Goal: Task Accomplishment & Management: Manage account settings

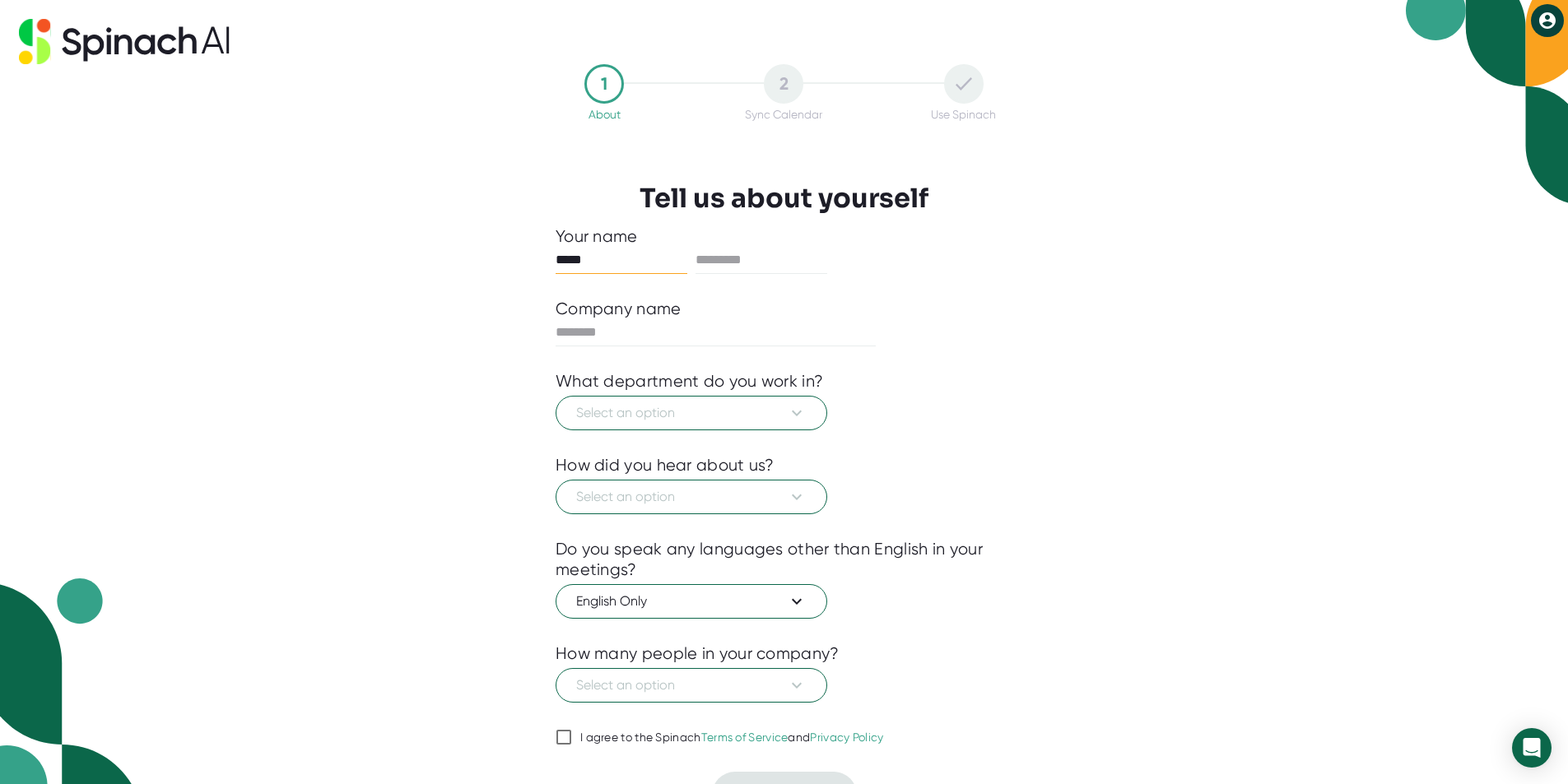
type input "*****"
type input "********"
click at [556, 396] on button "Select an option" at bounding box center [691, 413] width 271 height 35
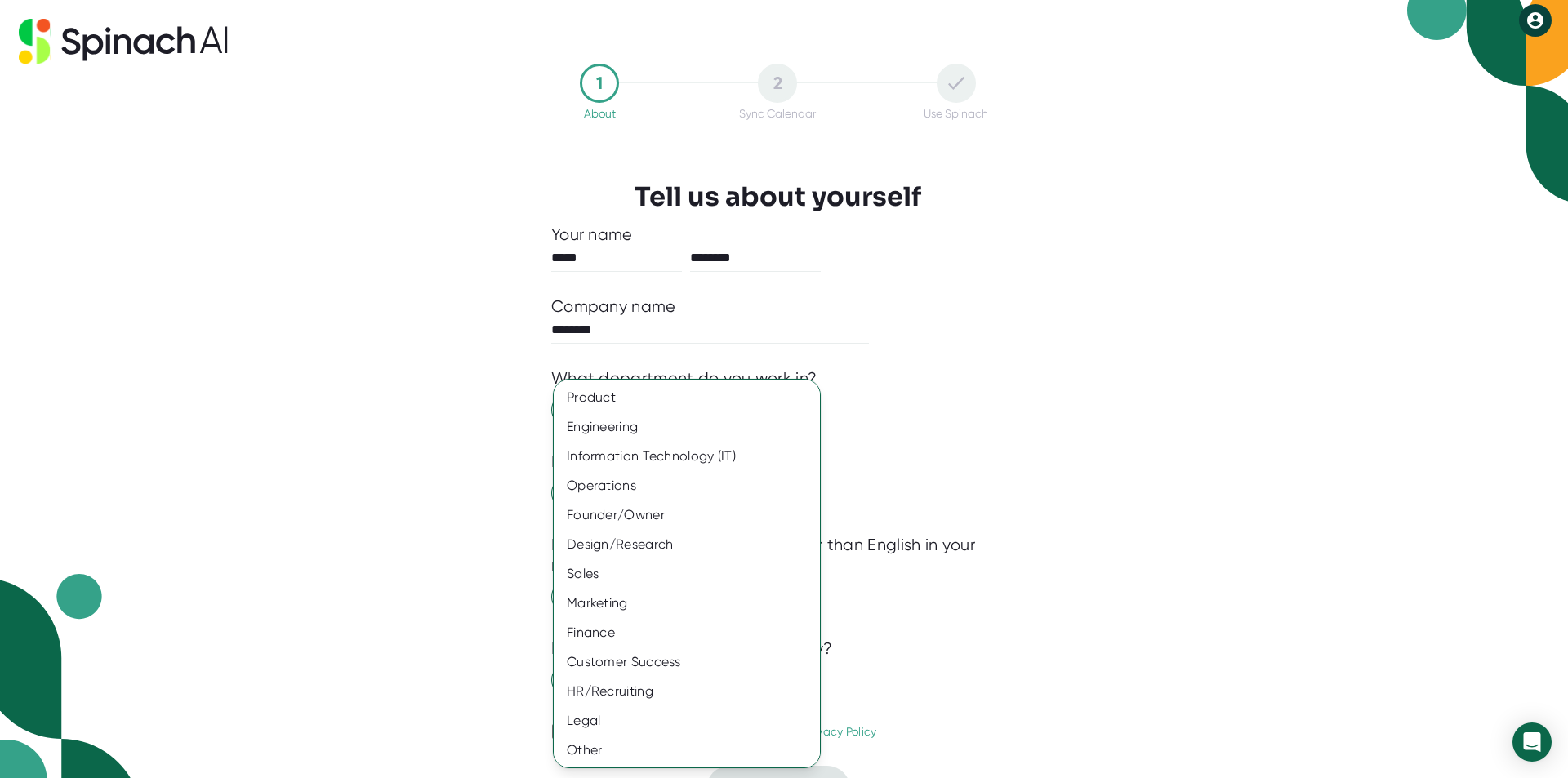
scroll to position [1, 0]
click at [561, 514] on div "Founder/Owner" at bounding box center [693, 514] width 279 height 29
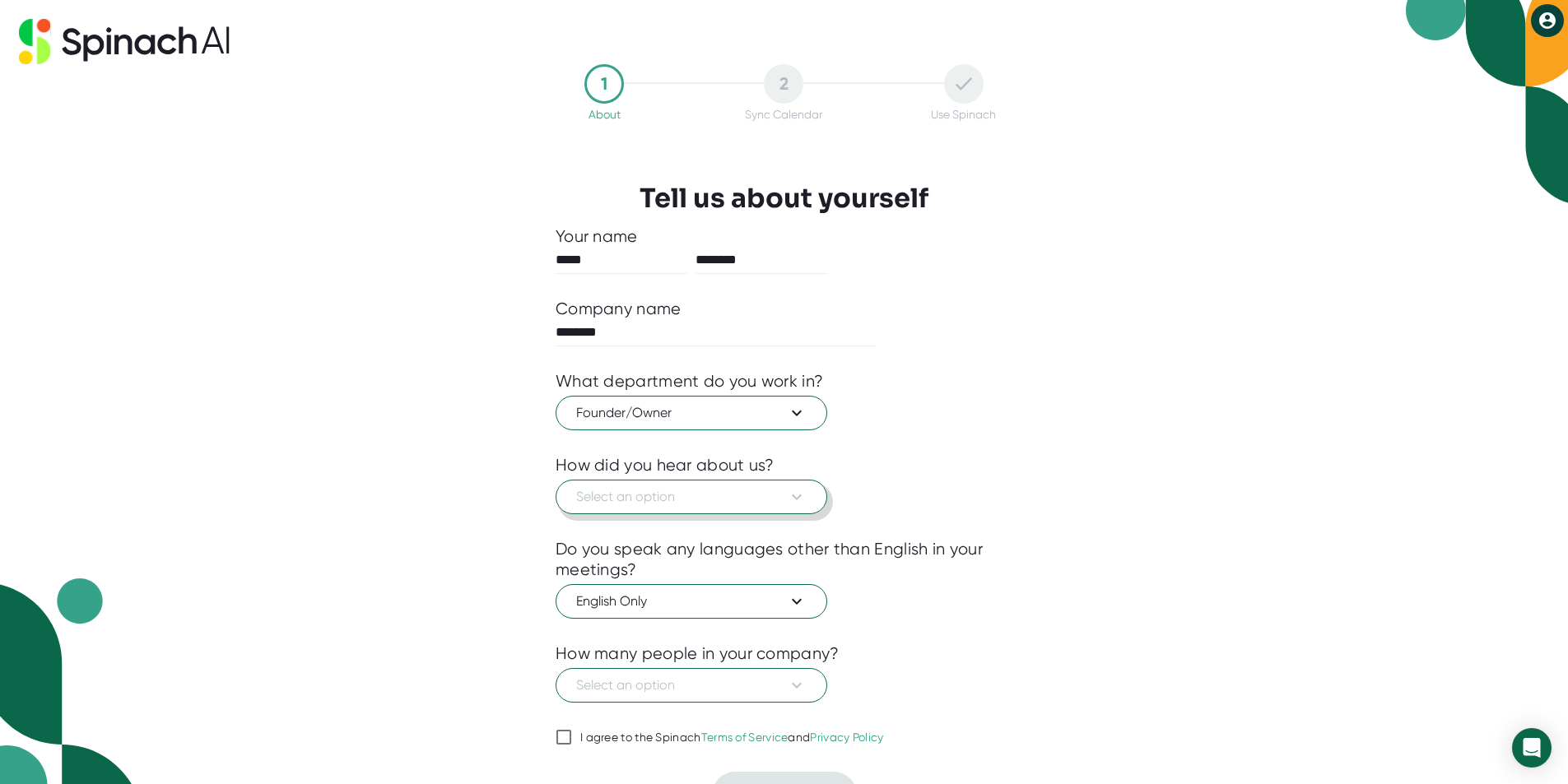
click at [632, 495] on span "Select an option" at bounding box center [692, 496] width 231 height 20
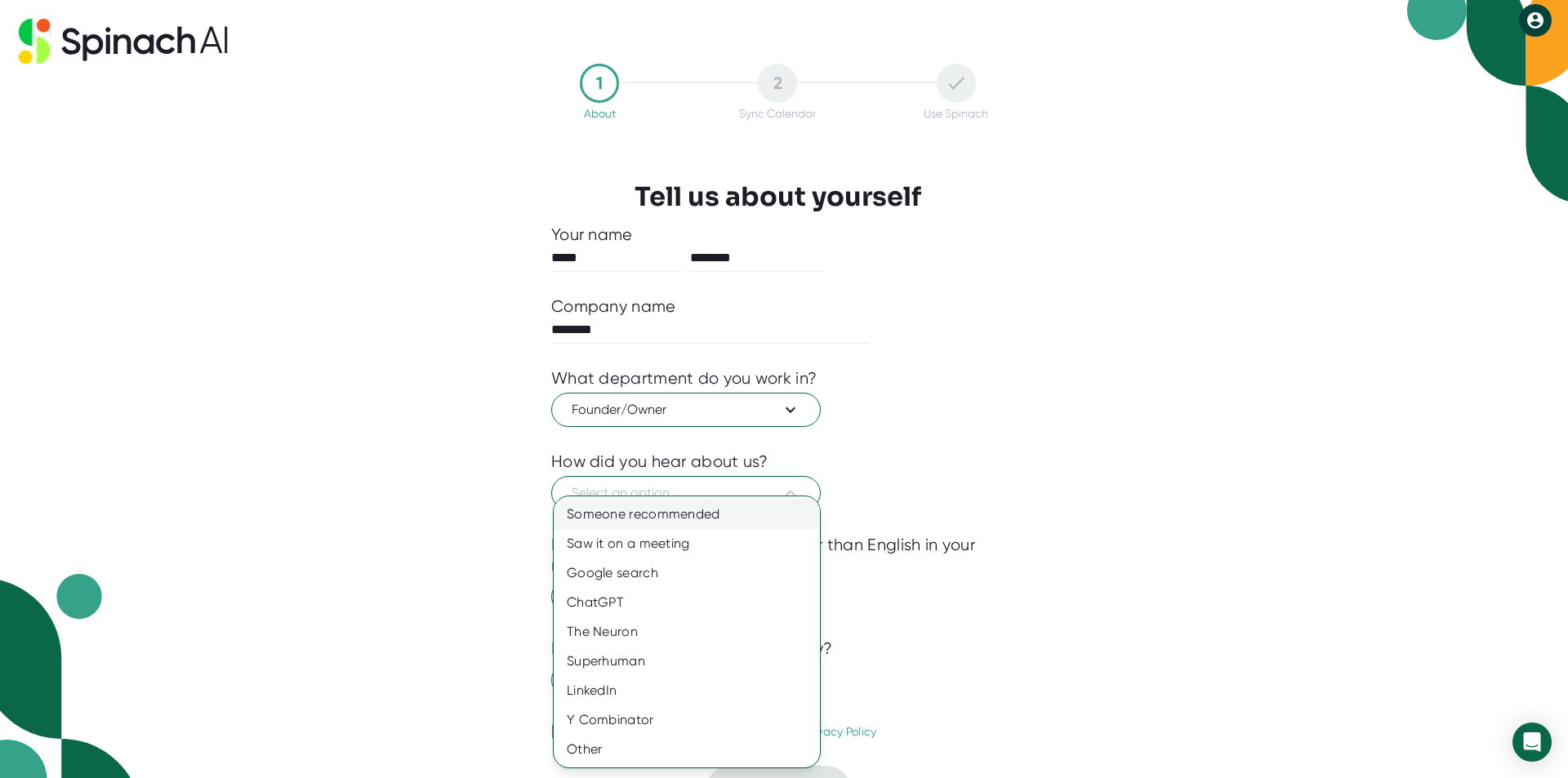
click at [594, 525] on div "Someone recommended" at bounding box center [687, 514] width 266 height 29
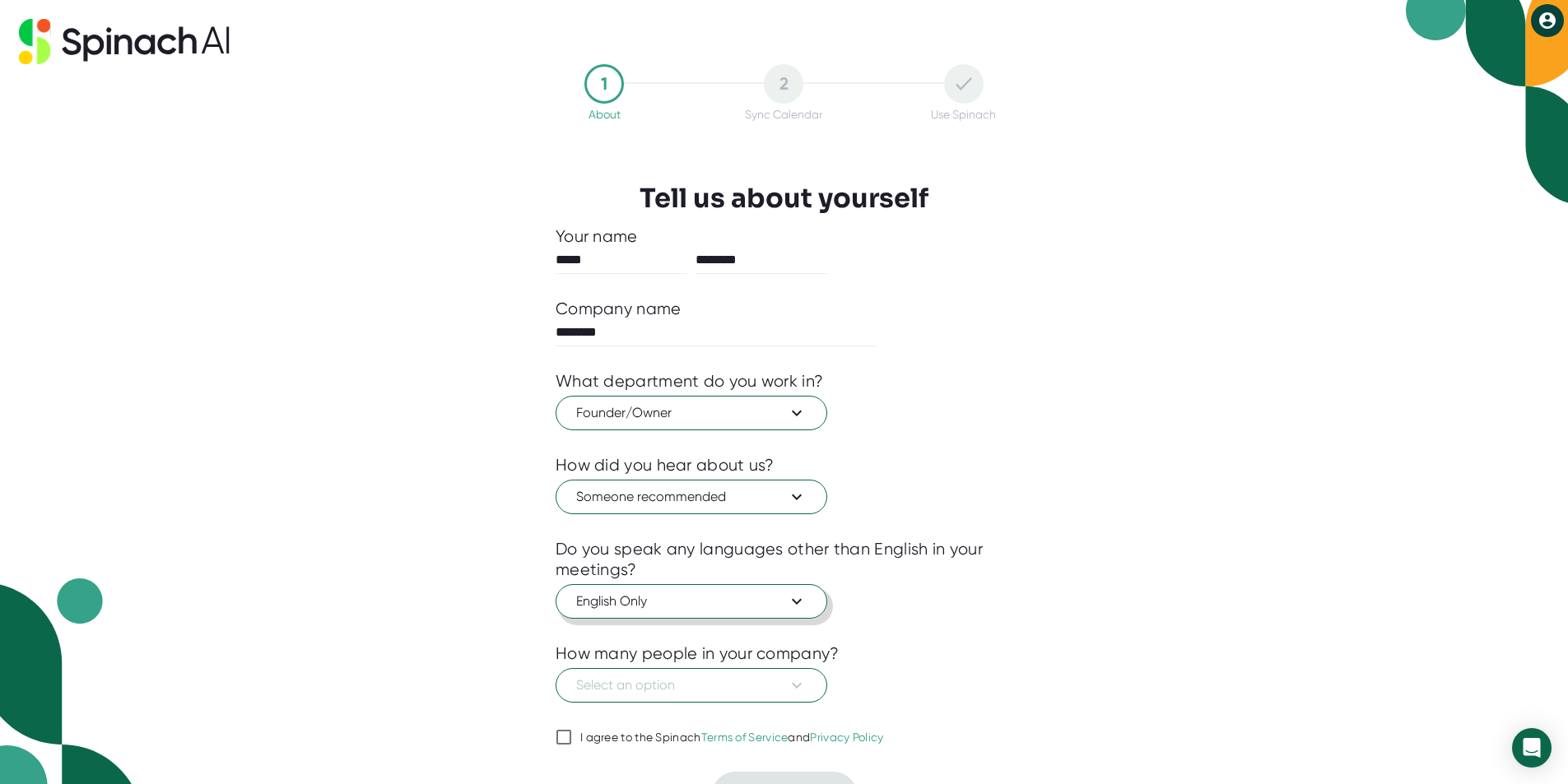
click at [609, 597] on span "English Only" at bounding box center [692, 601] width 231 height 20
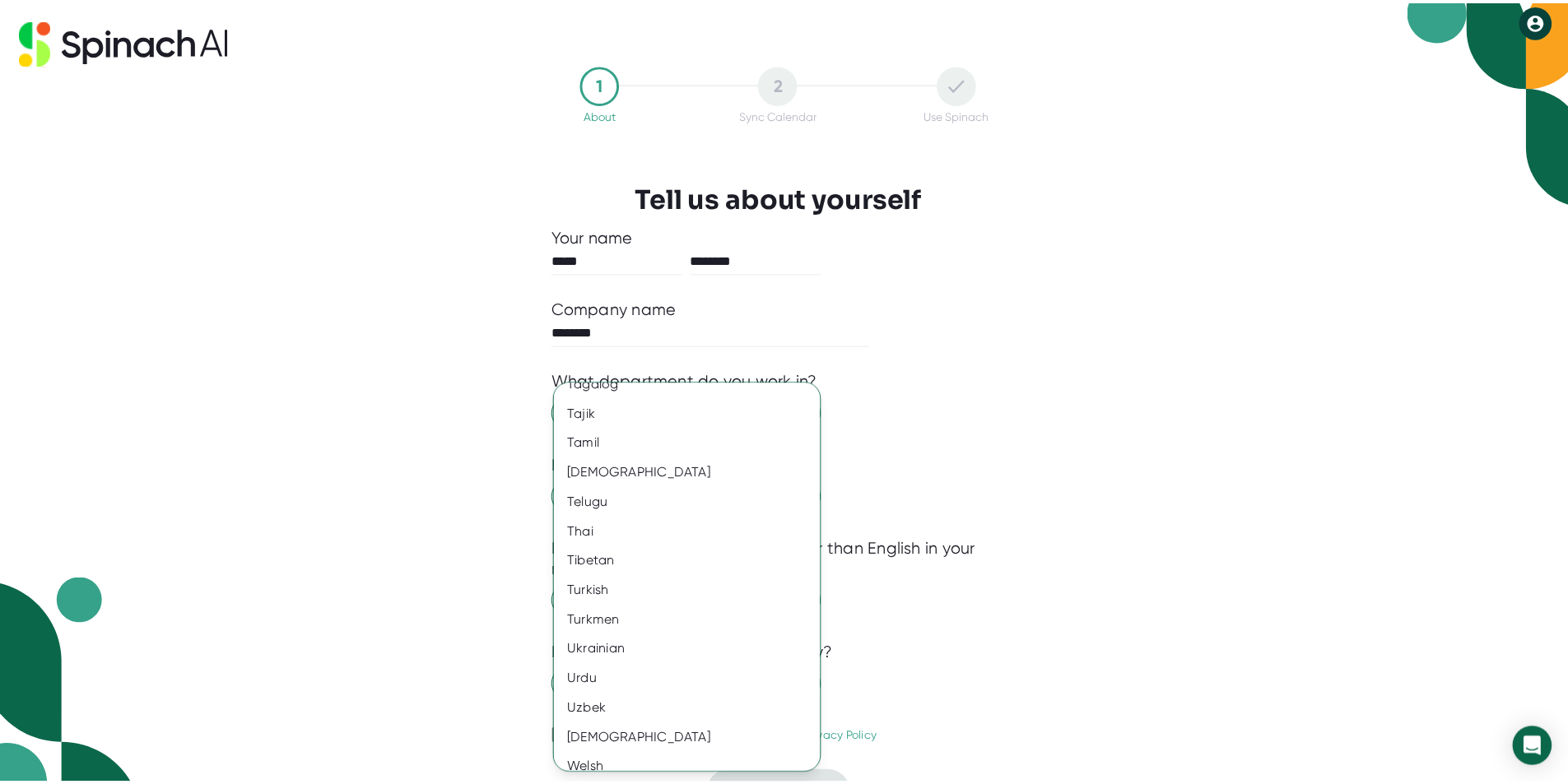
scroll to position [2815, 0]
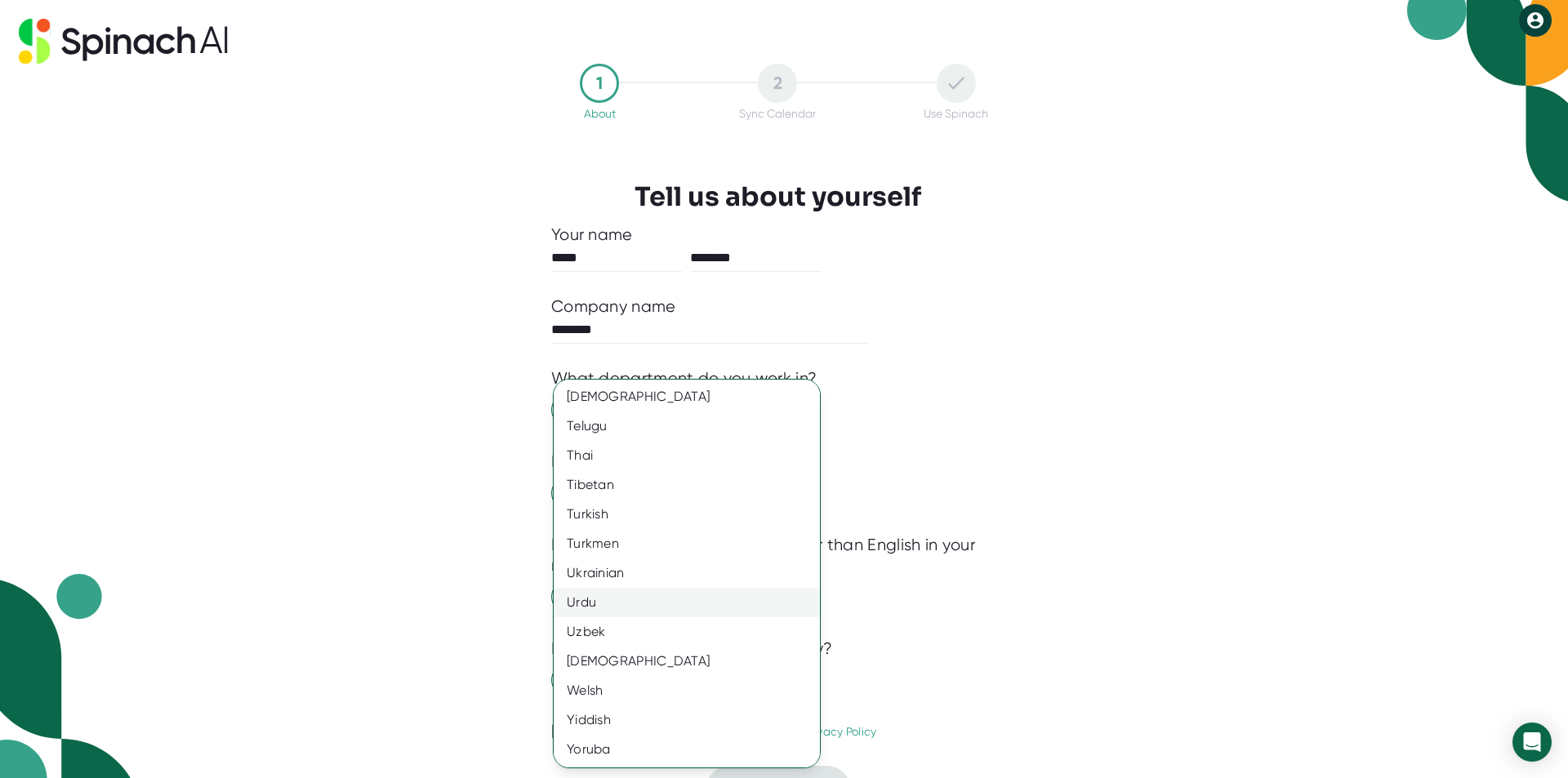
click at [746, 610] on div "Urdu" at bounding box center [693, 603] width 279 height 29
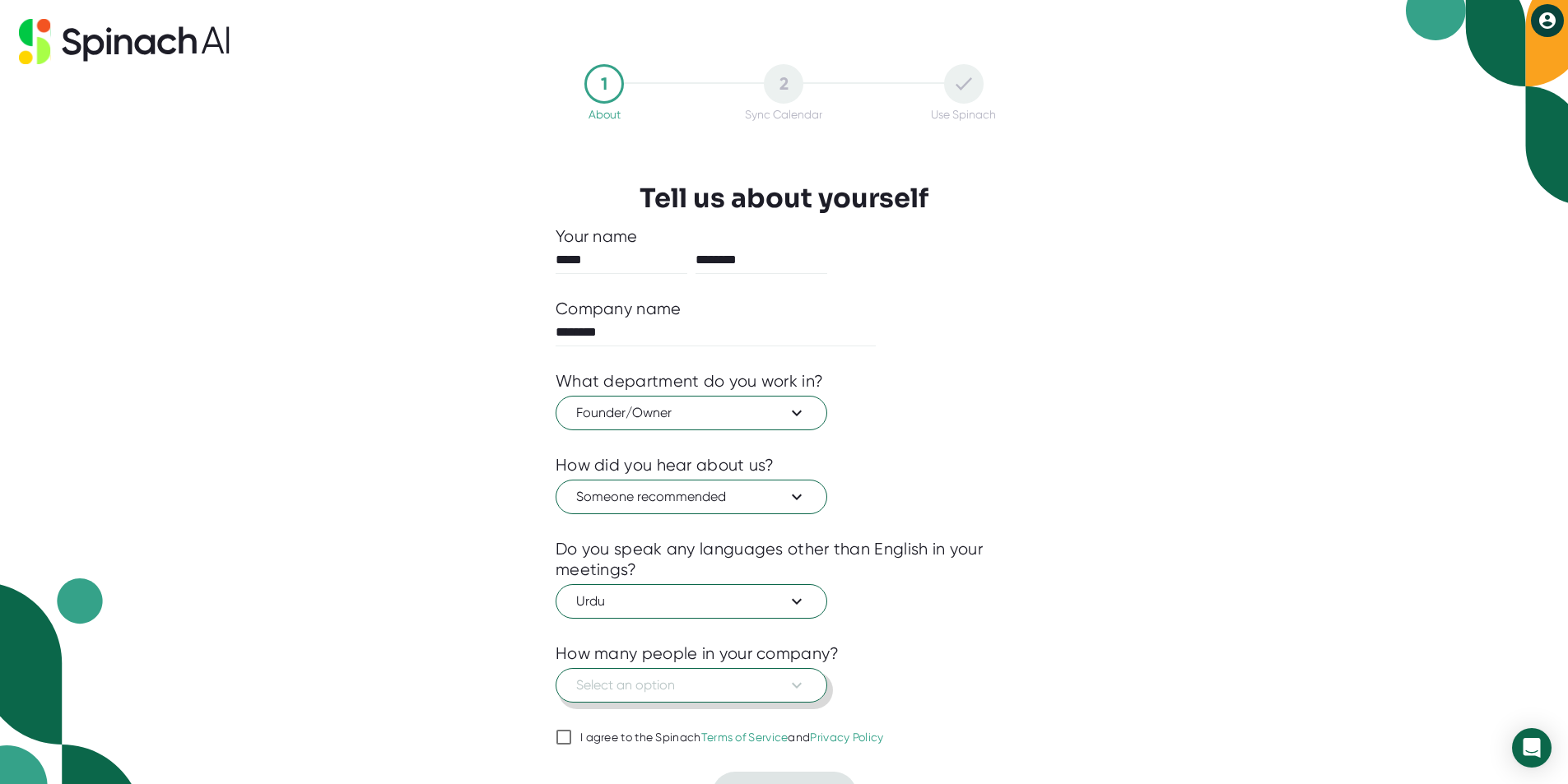
click at [754, 675] on button "Select an option" at bounding box center [691, 685] width 271 height 35
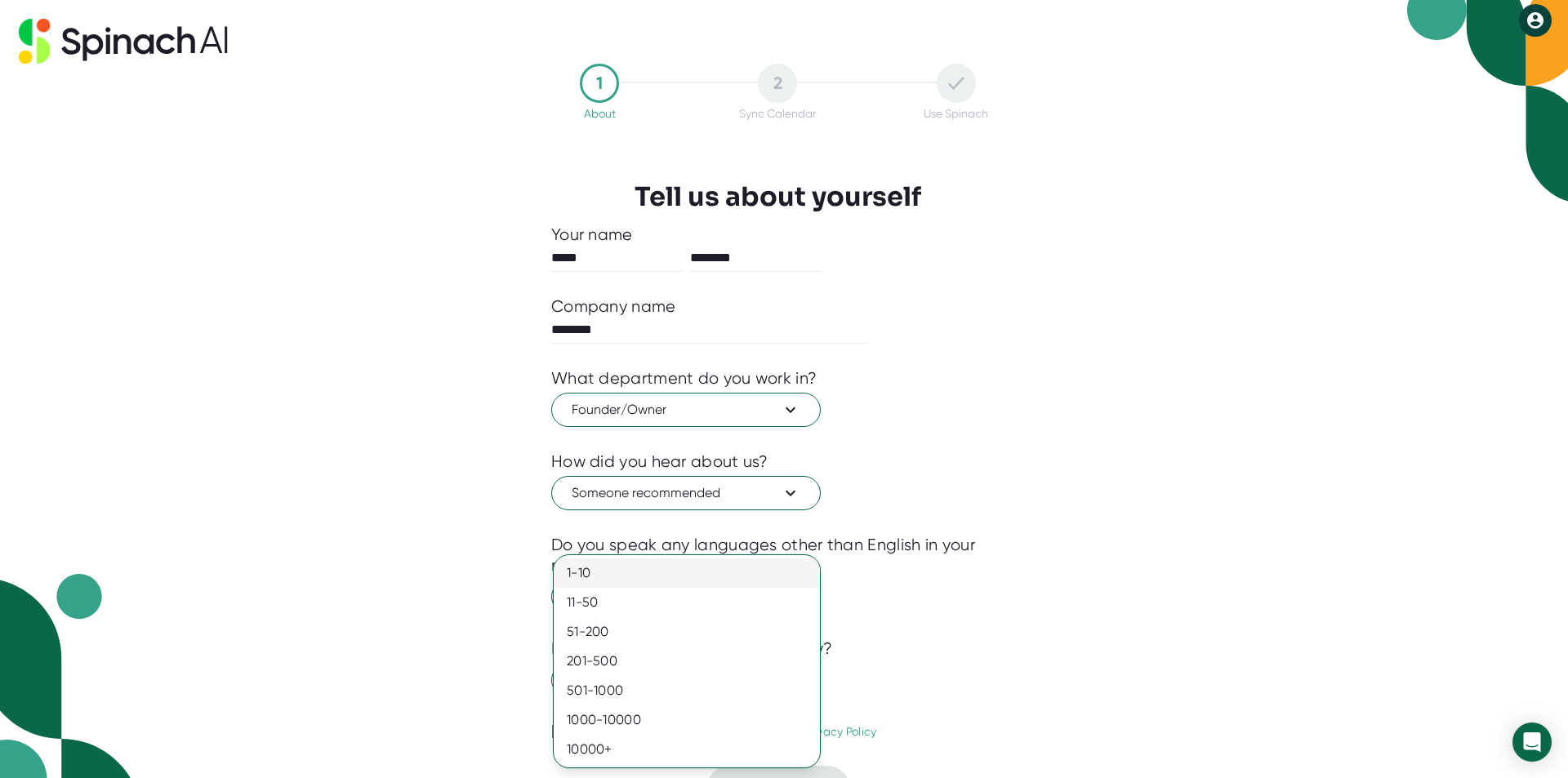
click at [754, 567] on div "1-10" at bounding box center [687, 573] width 266 height 29
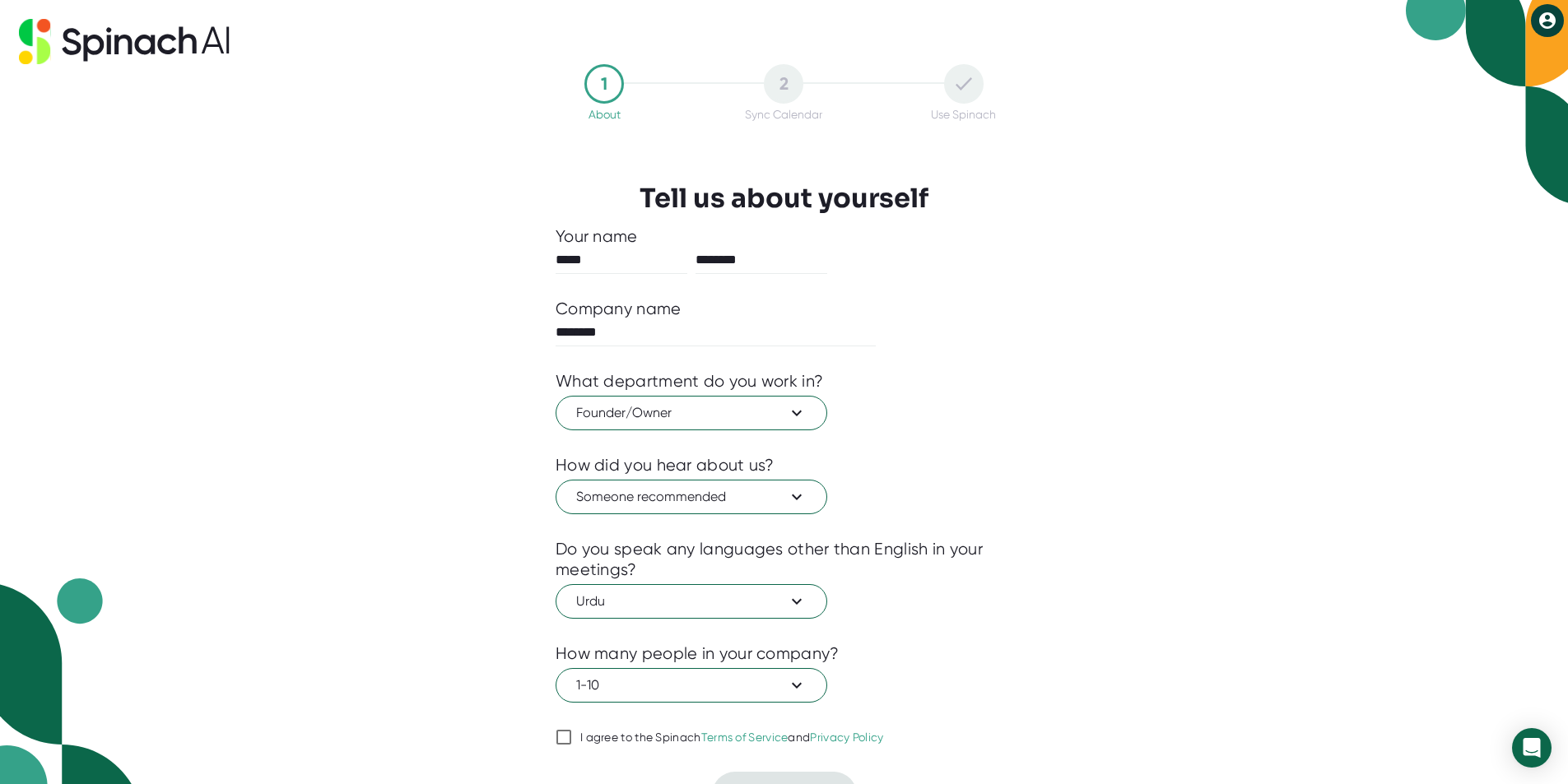
click at [580, 742] on span "I agree to the Spinach Terms of Service and Privacy Policy" at bounding box center [728, 737] width 312 height 15
click at [572, 742] on input "I agree to the Spinach Terms of Service and Privacy Policy" at bounding box center [563, 737] width 16 height 20
checkbox input "true"
click at [1564, 614] on div "1 About 2 Sync Calendar Use Spinach Tell us about yourself Your name ***** ****…" at bounding box center [784, 392] width 1568 height 784
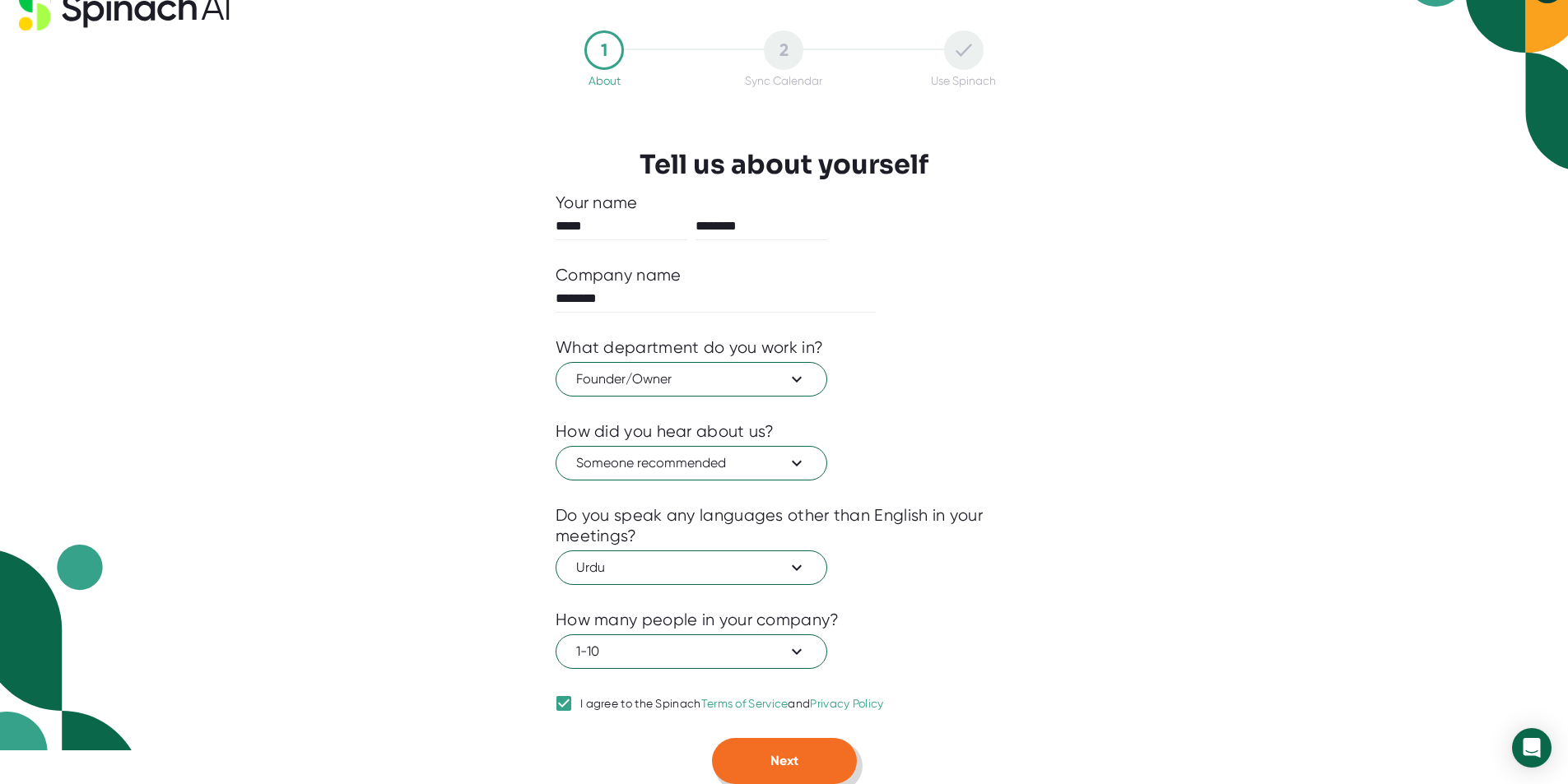
click at [807, 766] on button "Next" at bounding box center [784, 761] width 145 height 46
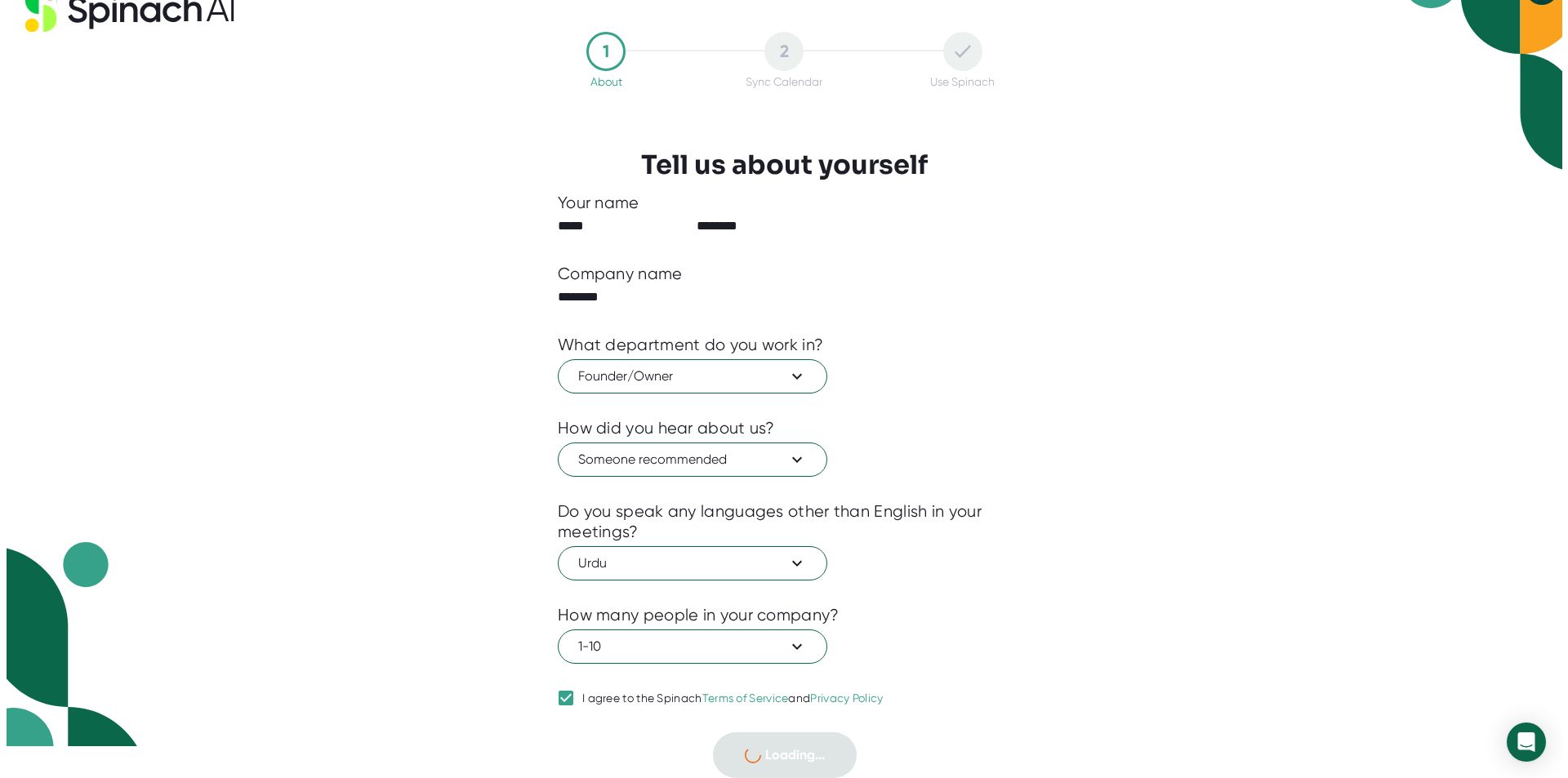
scroll to position [0, 0]
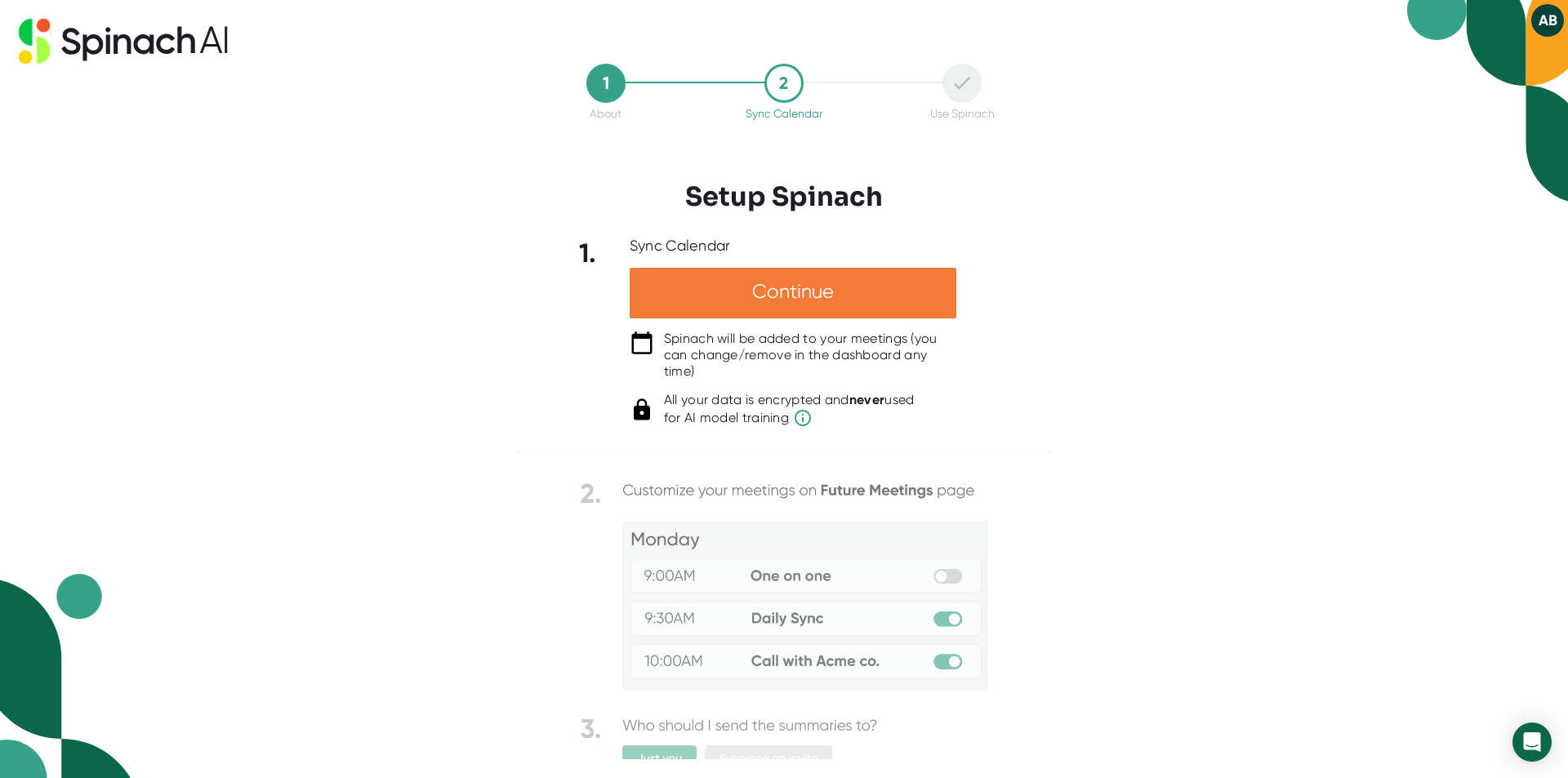
click at [873, 291] on div "Continue" at bounding box center [793, 293] width 327 height 51
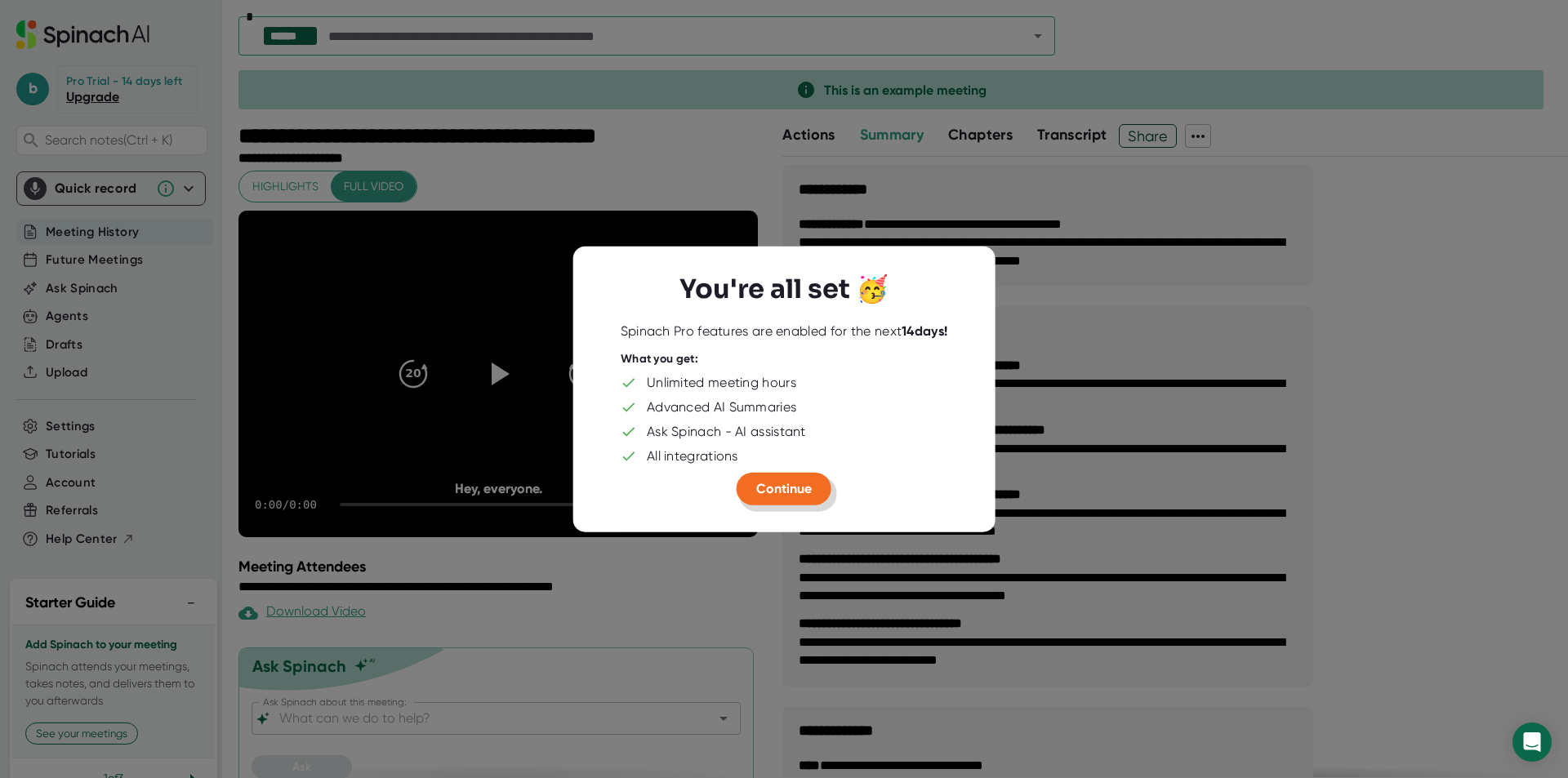
click at [782, 496] on button "Continue" at bounding box center [784, 488] width 95 height 33
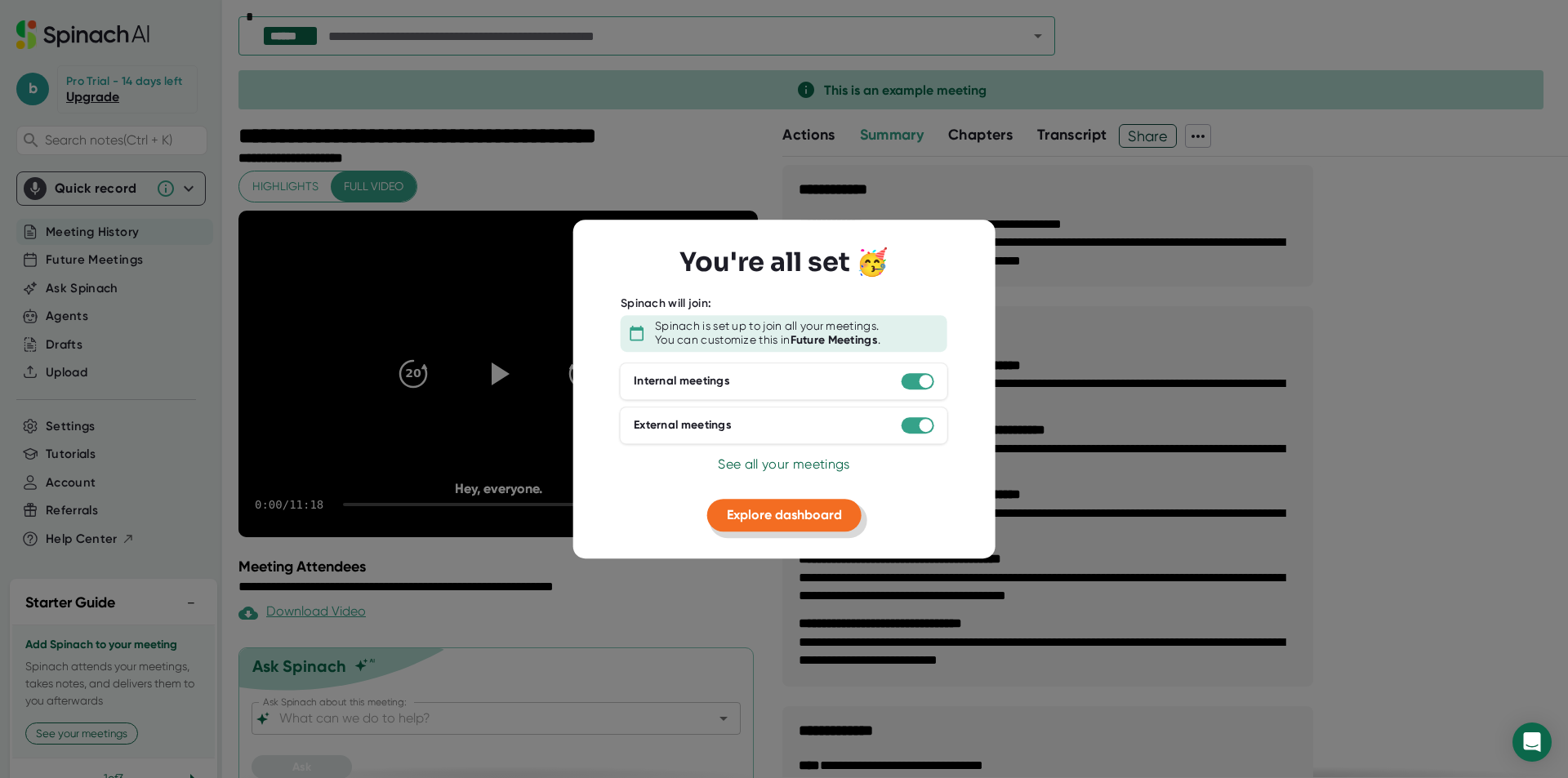
click at [806, 512] on span "Explore dashboard" at bounding box center [784, 515] width 115 height 15
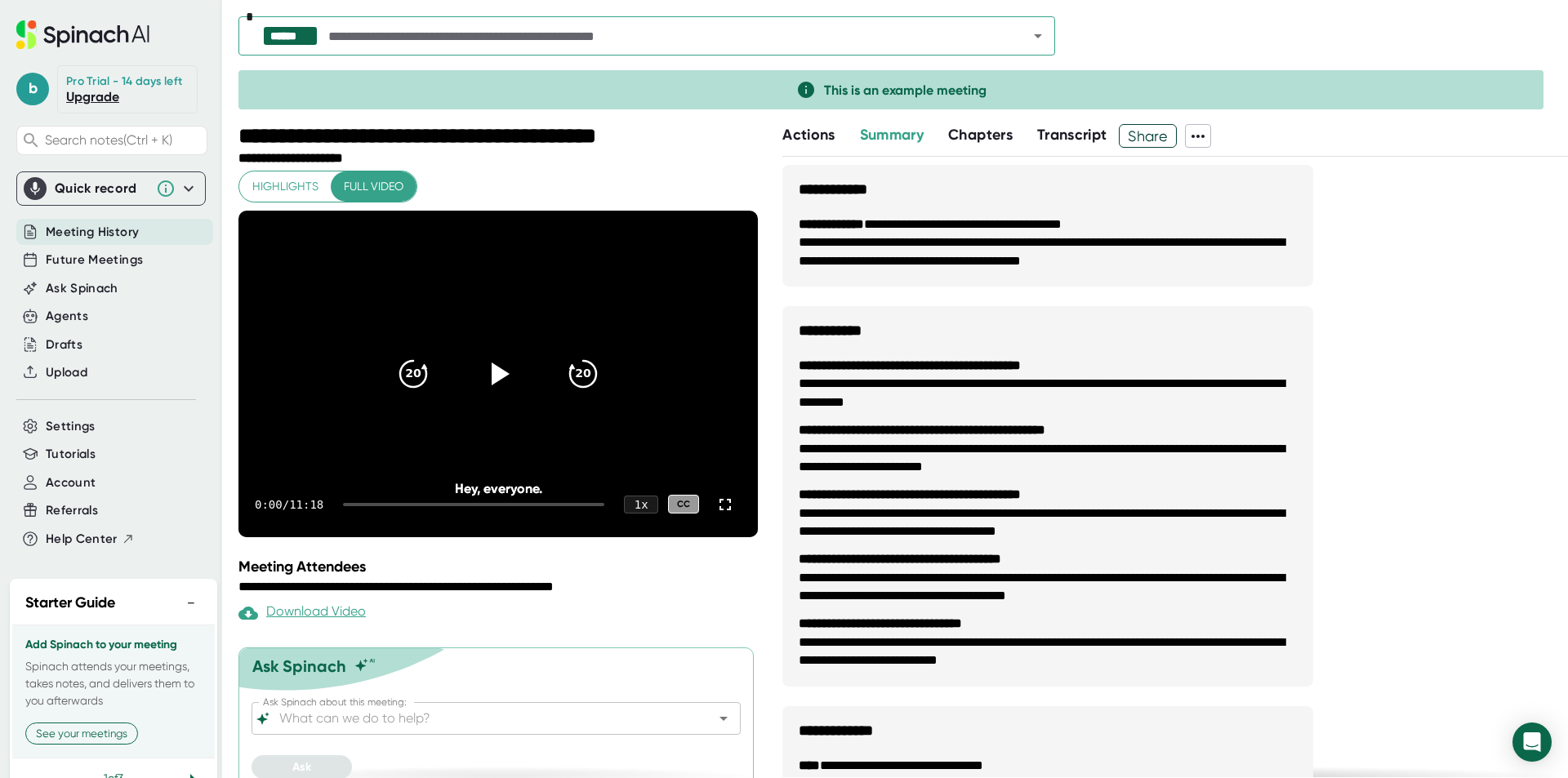
click at [995, 132] on span "Chapters" at bounding box center [980, 134] width 64 height 18
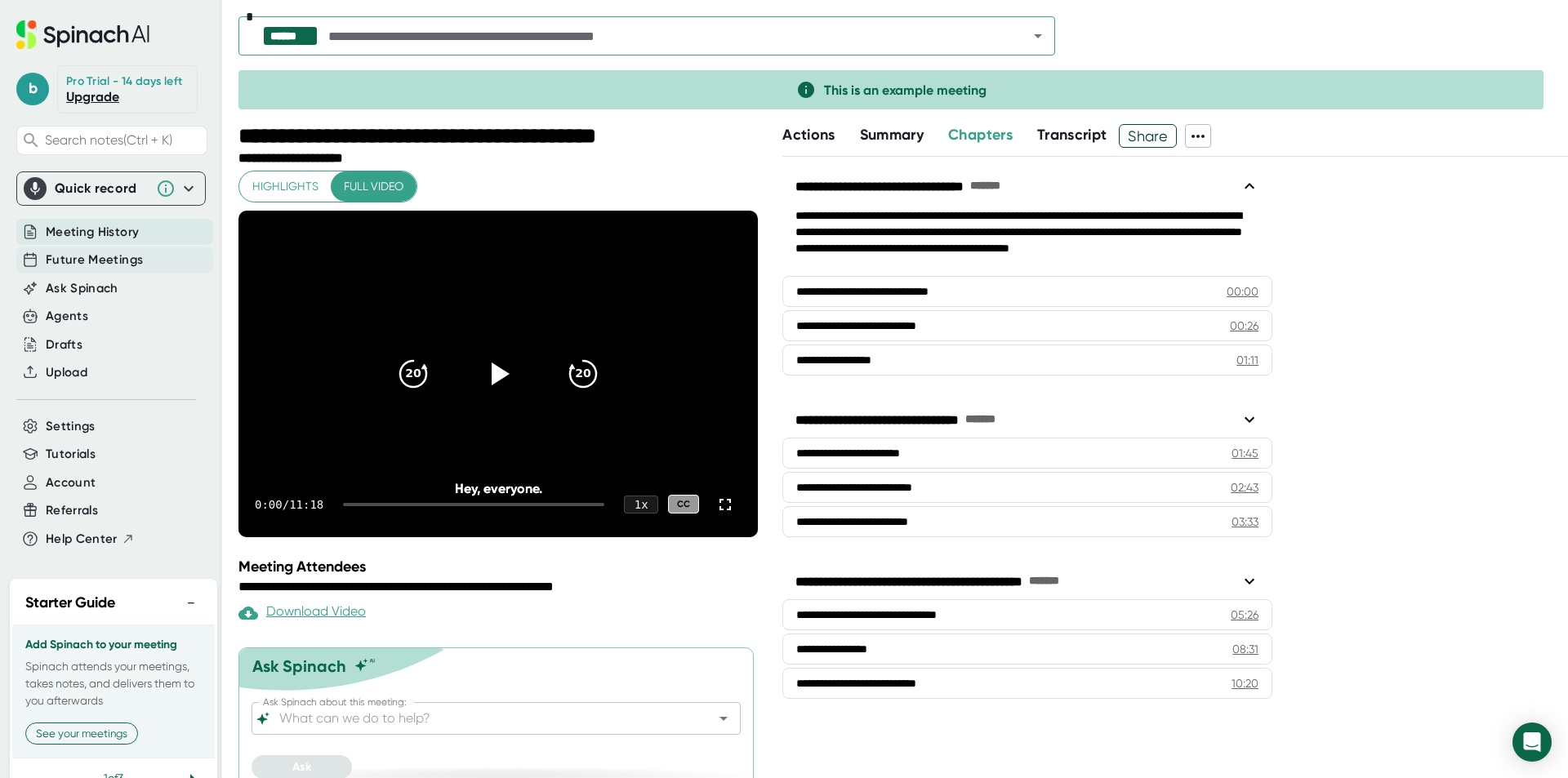
click at [98, 269] on span "Future Meetings" at bounding box center [94, 260] width 97 height 19
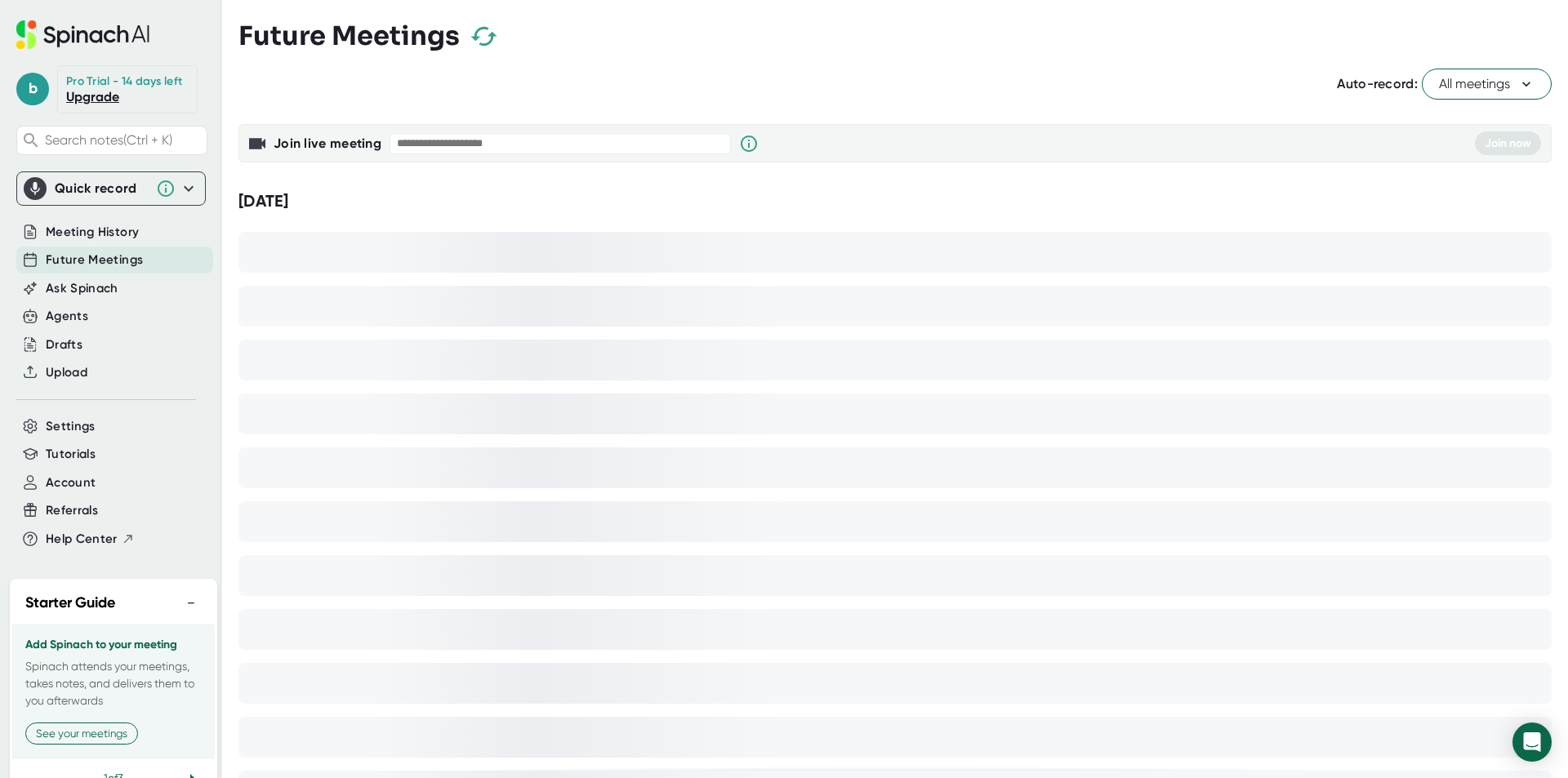
click at [540, 151] on input "text" at bounding box center [560, 144] width 341 height 21
paste input "**********"
type input "**********"
click at [746, 146] on icon at bounding box center [749, 144] width 20 height 20
click at [1491, 146] on span "Join now" at bounding box center [1508, 144] width 46 height 14
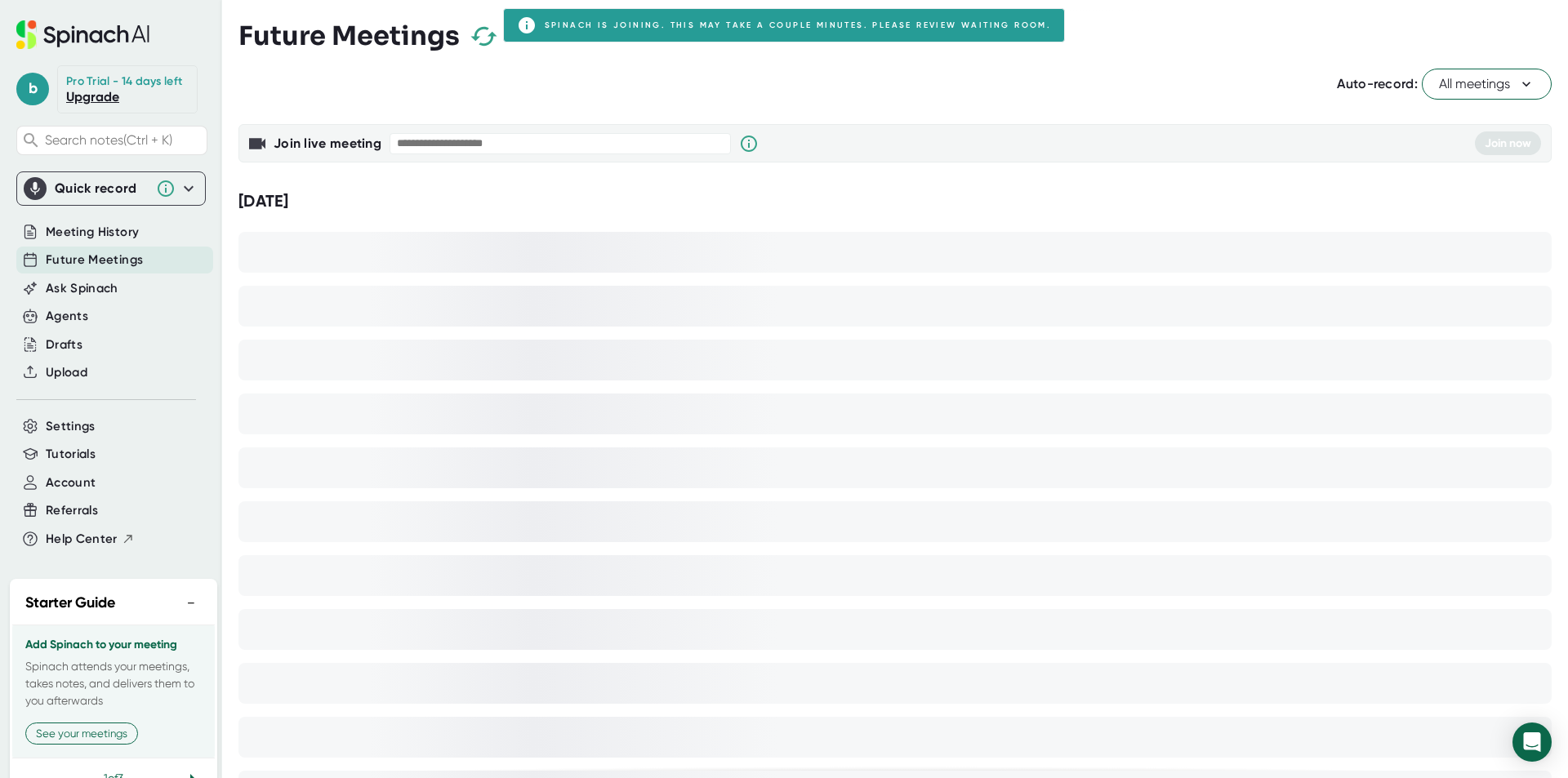
click at [942, 32] on div "Future Meetings" at bounding box center [894, 36] width 1313 height 48
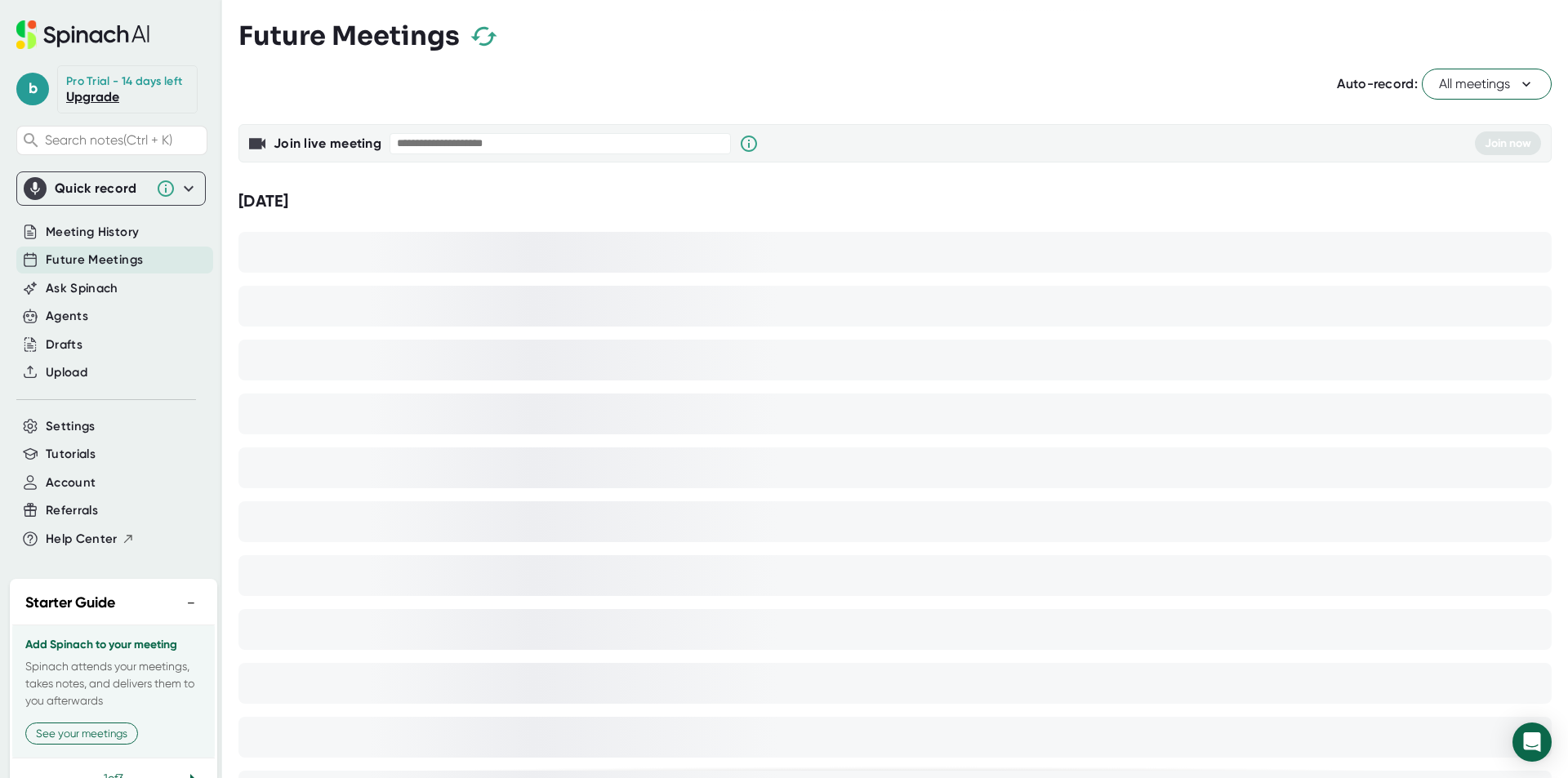
click at [942, 32] on div "Future Meetings" at bounding box center [894, 36] width 1313 height 48
click at [107, 440] on div "Settings" at bounding box center [114, 426] width 197 height 27
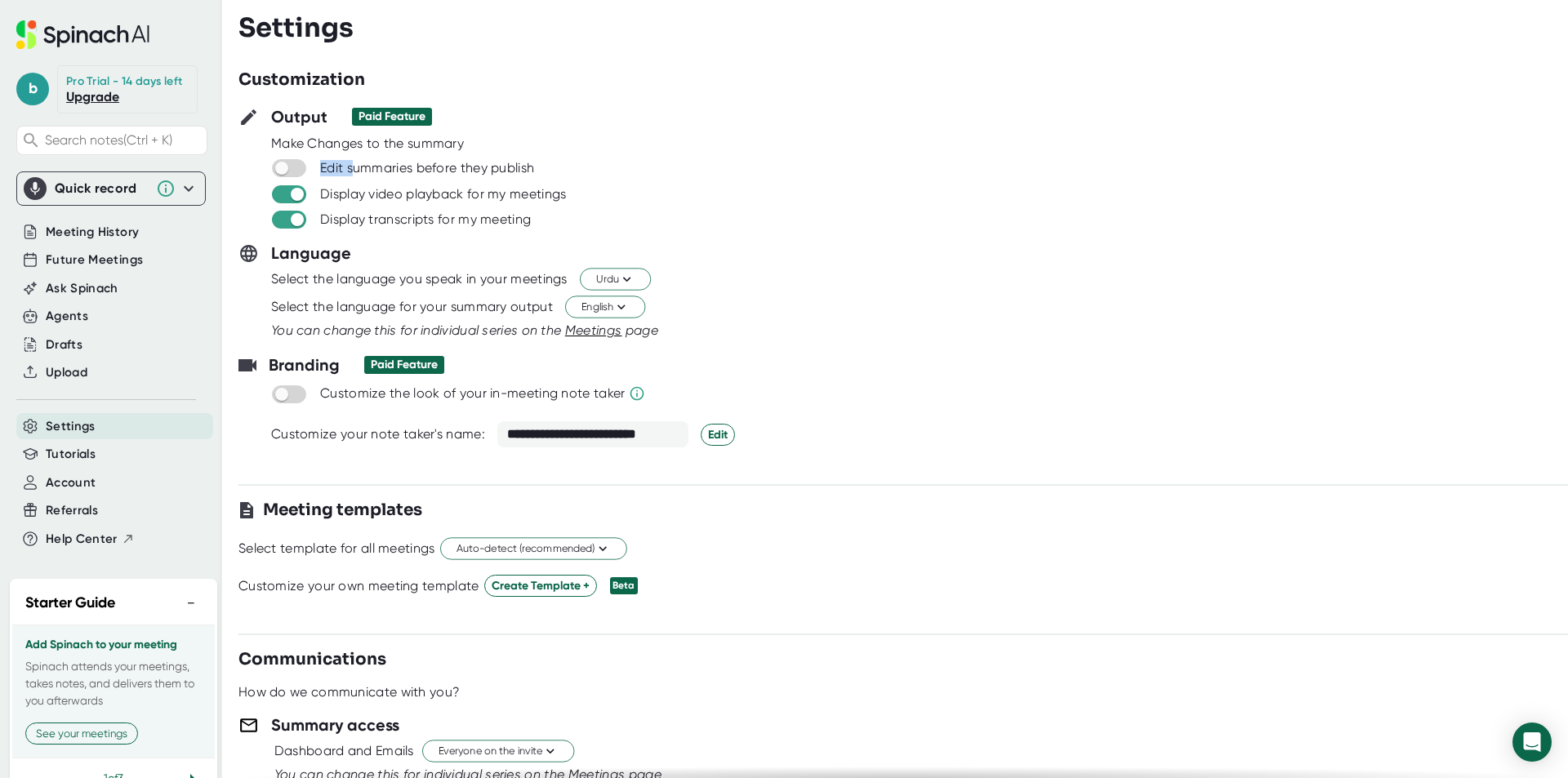
drag, startPoint x: 355, startPoint y: 172, endPoint x: 458, endPoint y: 155, distance: 104.4
click at [458, 155] on div "Output Paid Feature Make Changes to the summary Edit summaries before they publ…" at bounding box center [903, 167] width 1329 height 124
click at [293, 174] on input "checkbox" at bounding box center [281, 168] width 46 height 15
checkbox input "true"
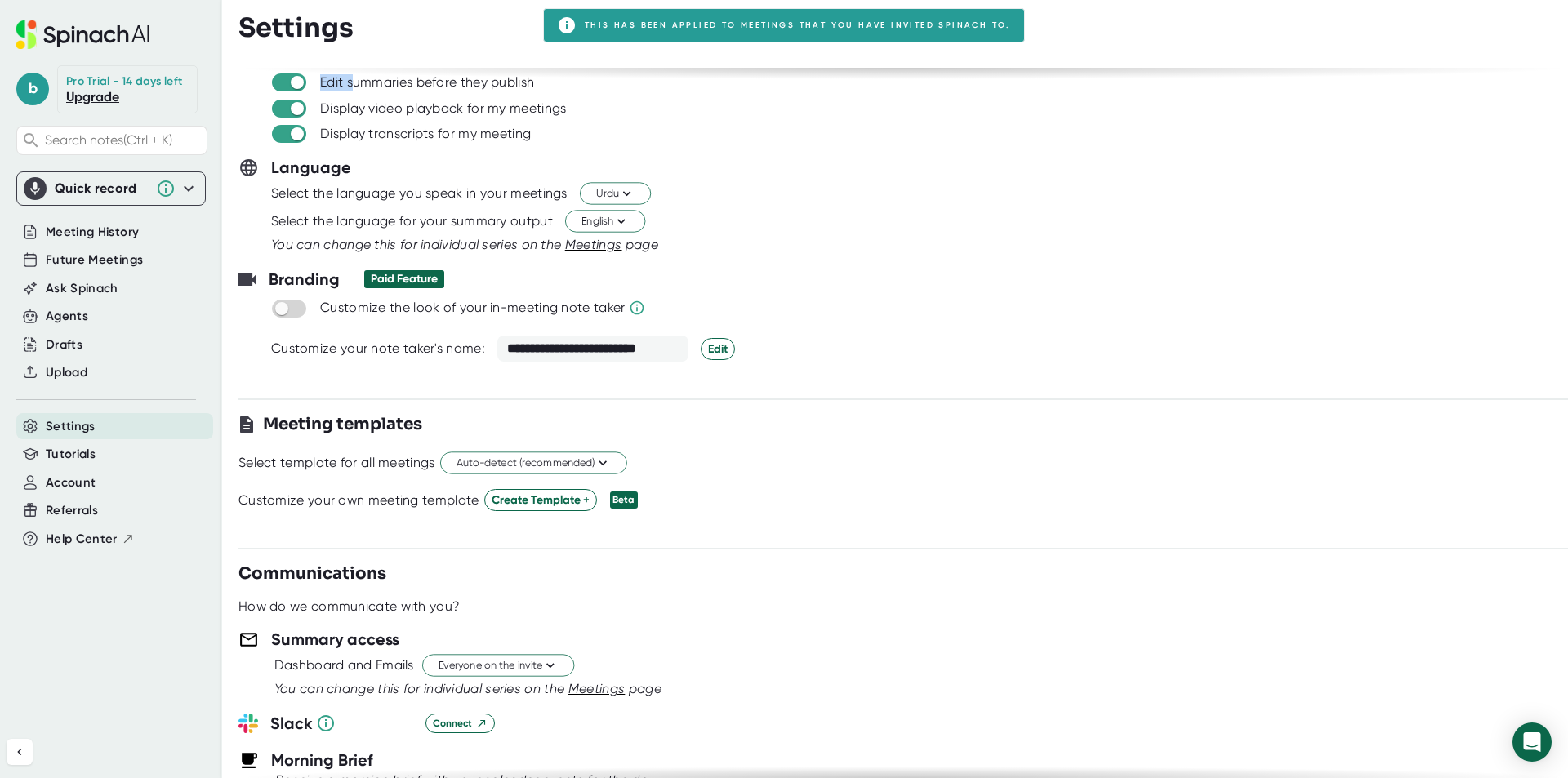
scroll to position [73, 0]
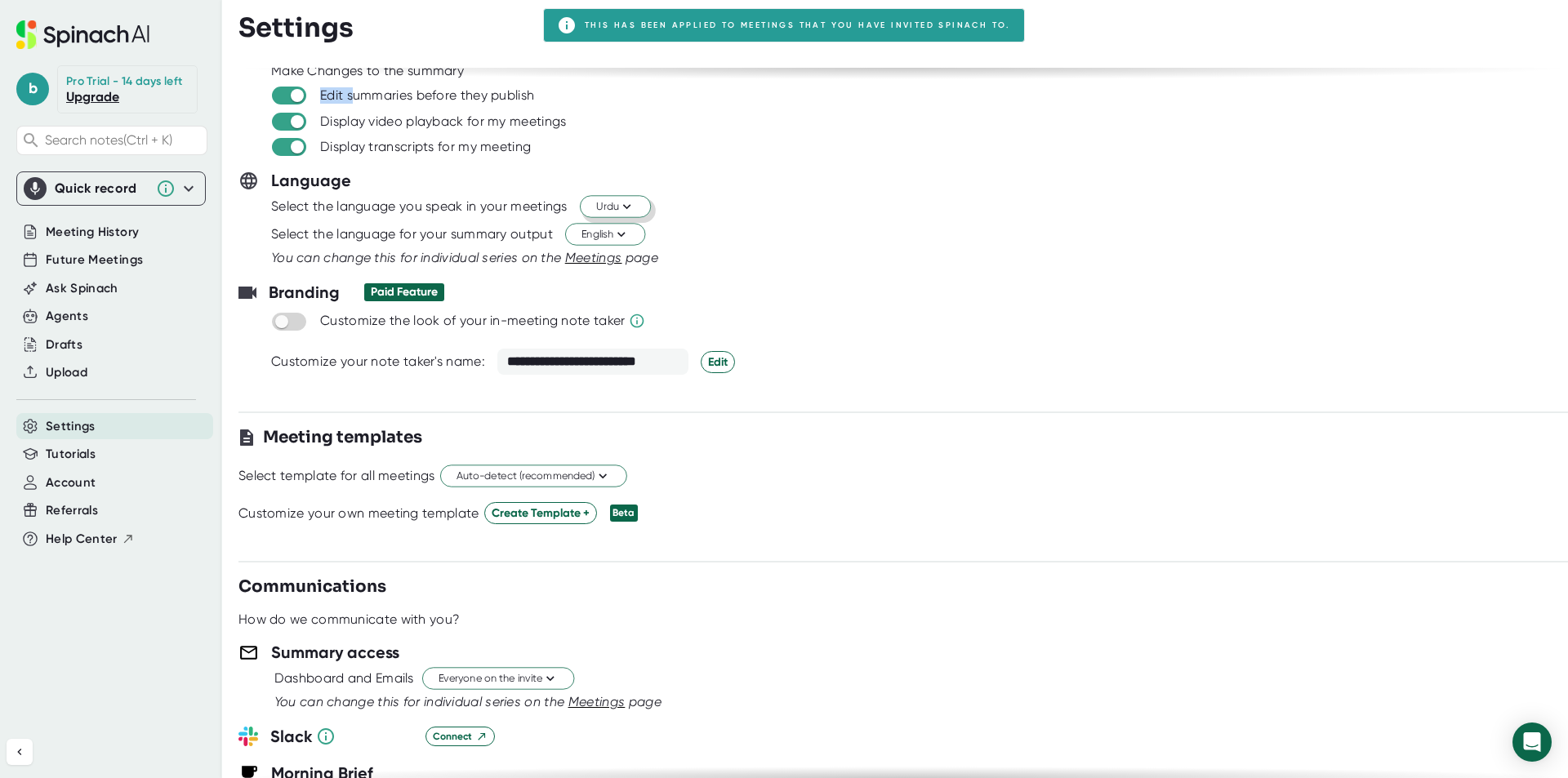
click at [627, 204] on icon at bounding box center [627, 207] width 15 height 15
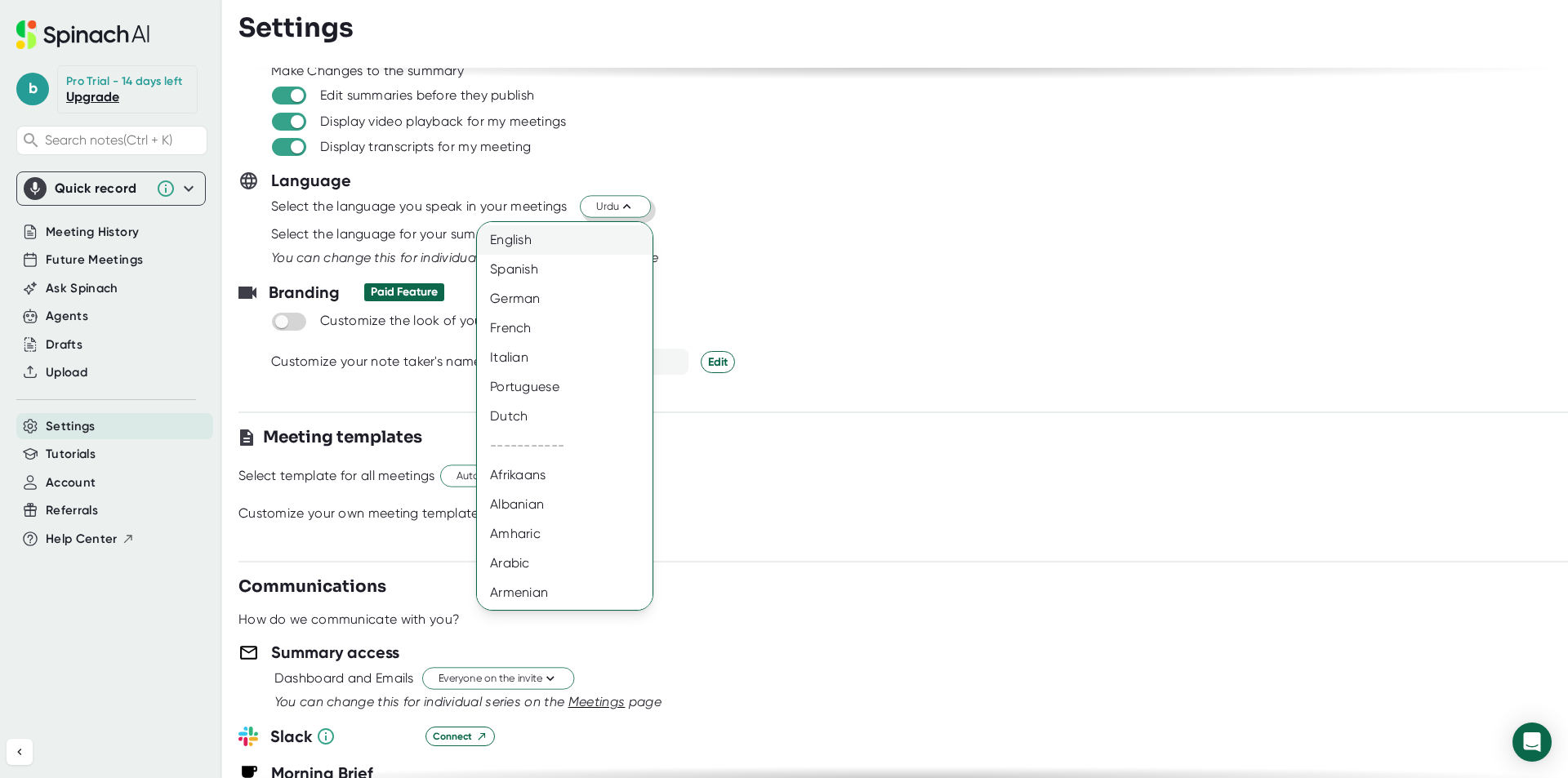
click at [574, 236] on div "English" at bounding box center [571, 240] width 187 height 29
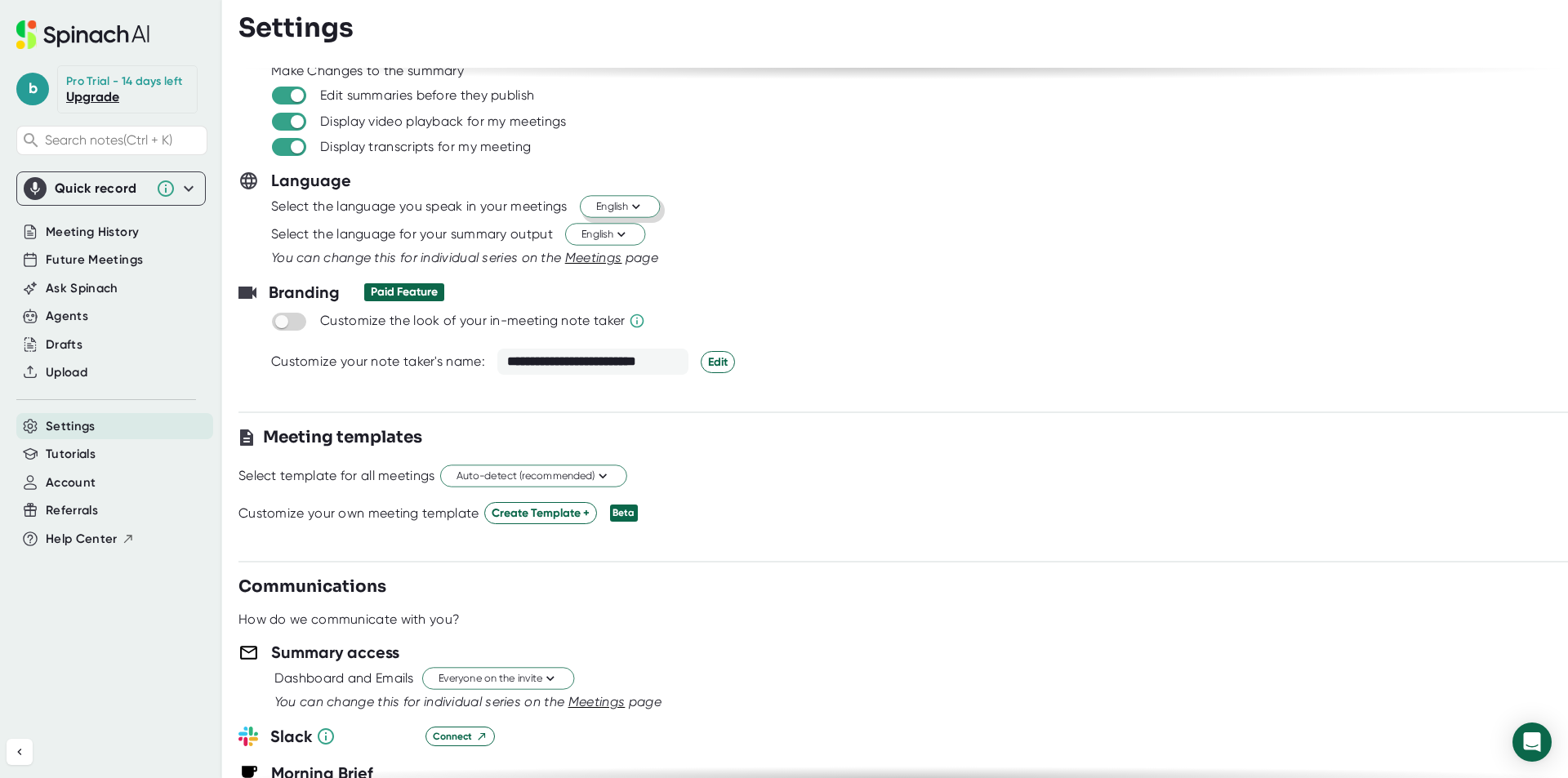
scroll to position [157, 0]
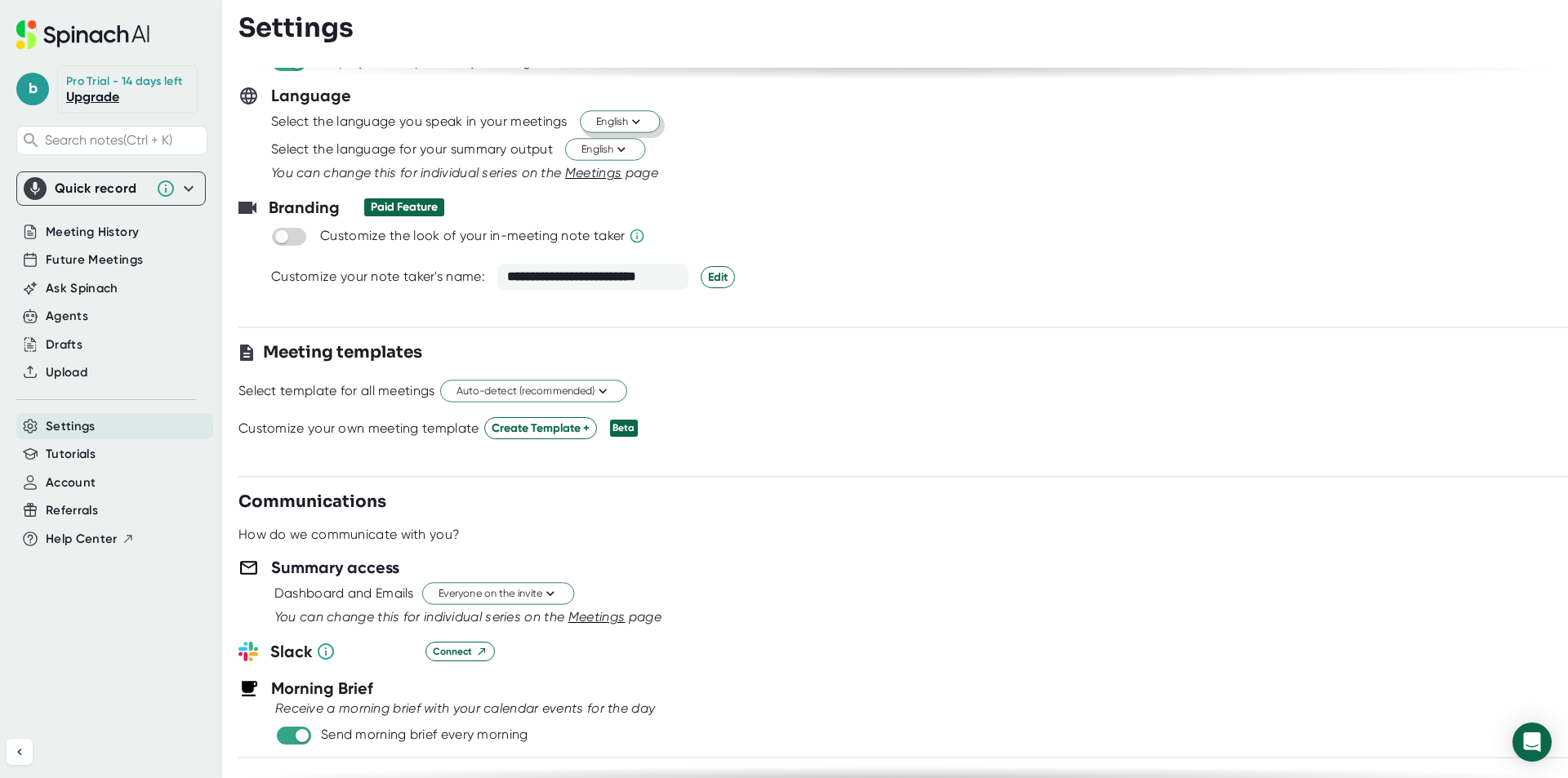
click at [283, 245] on span at bounding box center [289, 236] width 34 height 18
click at [284, 244] on span at bounding box center [289, 236] width 34 height 18
click at [292, 234] on input "checkbox" at bounding box center [281, 236] width 46 height 15
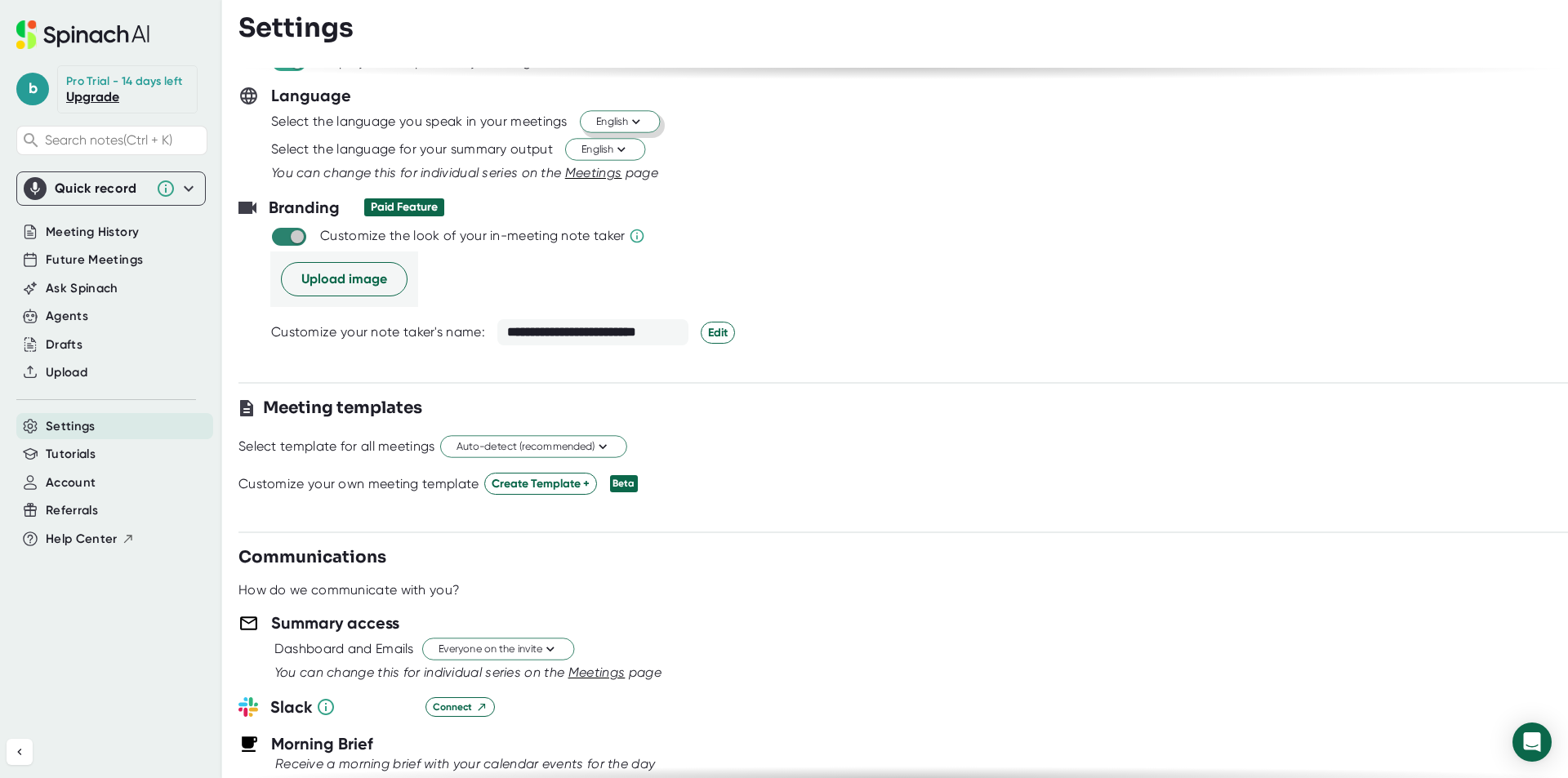
click at [291, 234] on input "checkbox" at bounding box center [297, 236] width 46 height 15
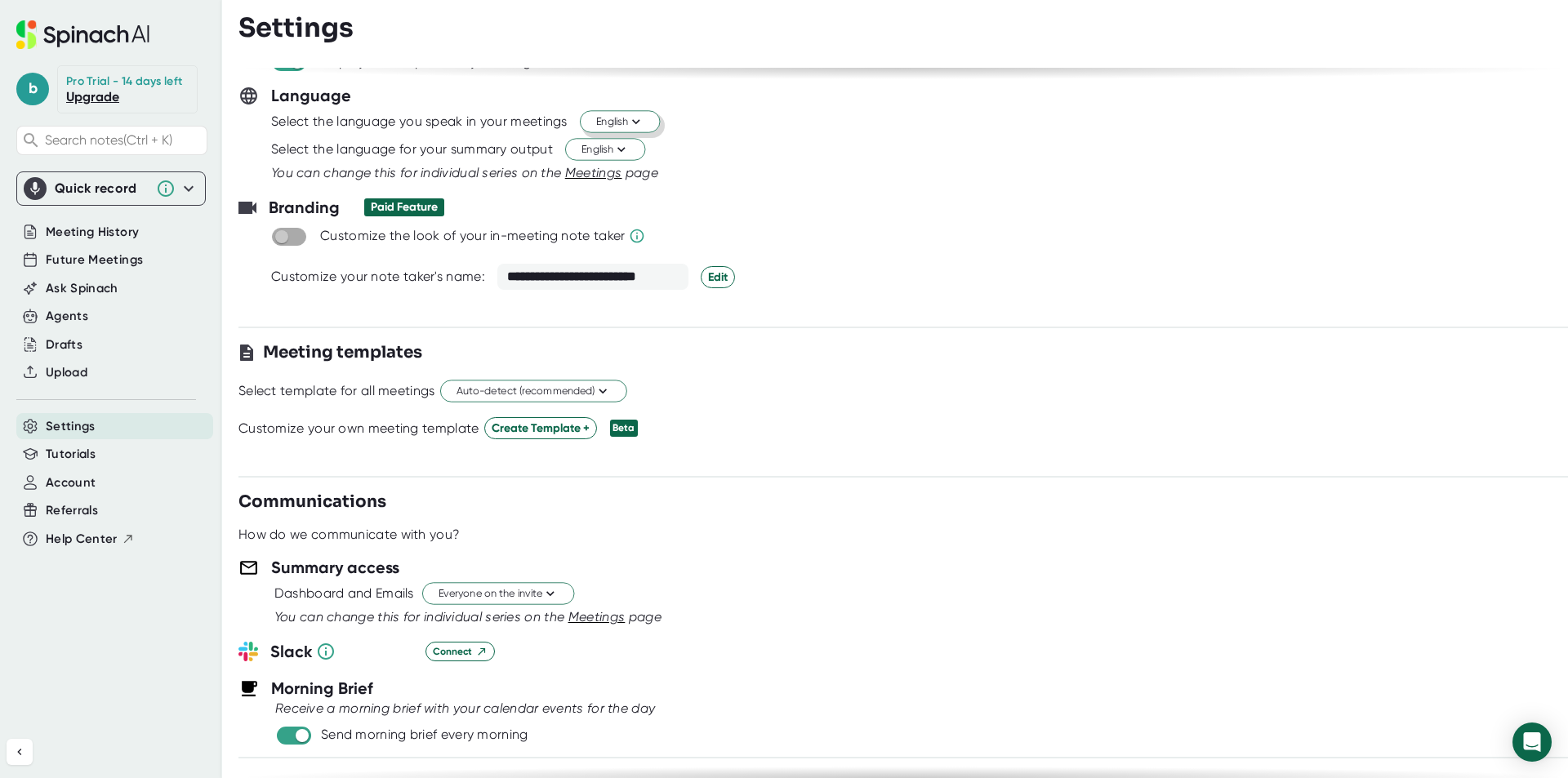
click at [291, 234] on input "checkbox" at bounding box center [281, 236] width 46 height 15
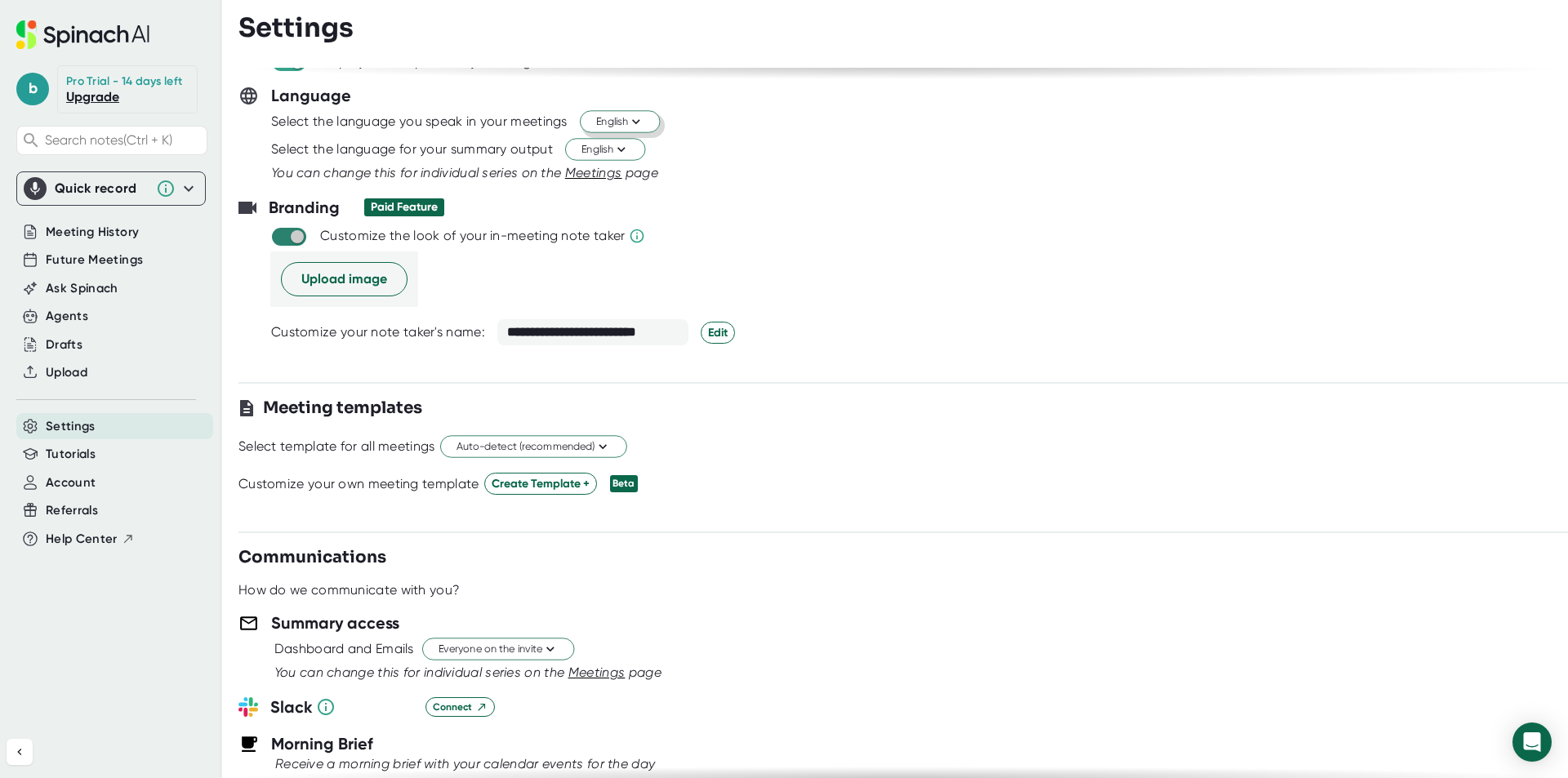
click at [302, 237] on input "checkbox" at bounding box center [297, 236] width 46 height 15
checkbox input "false"
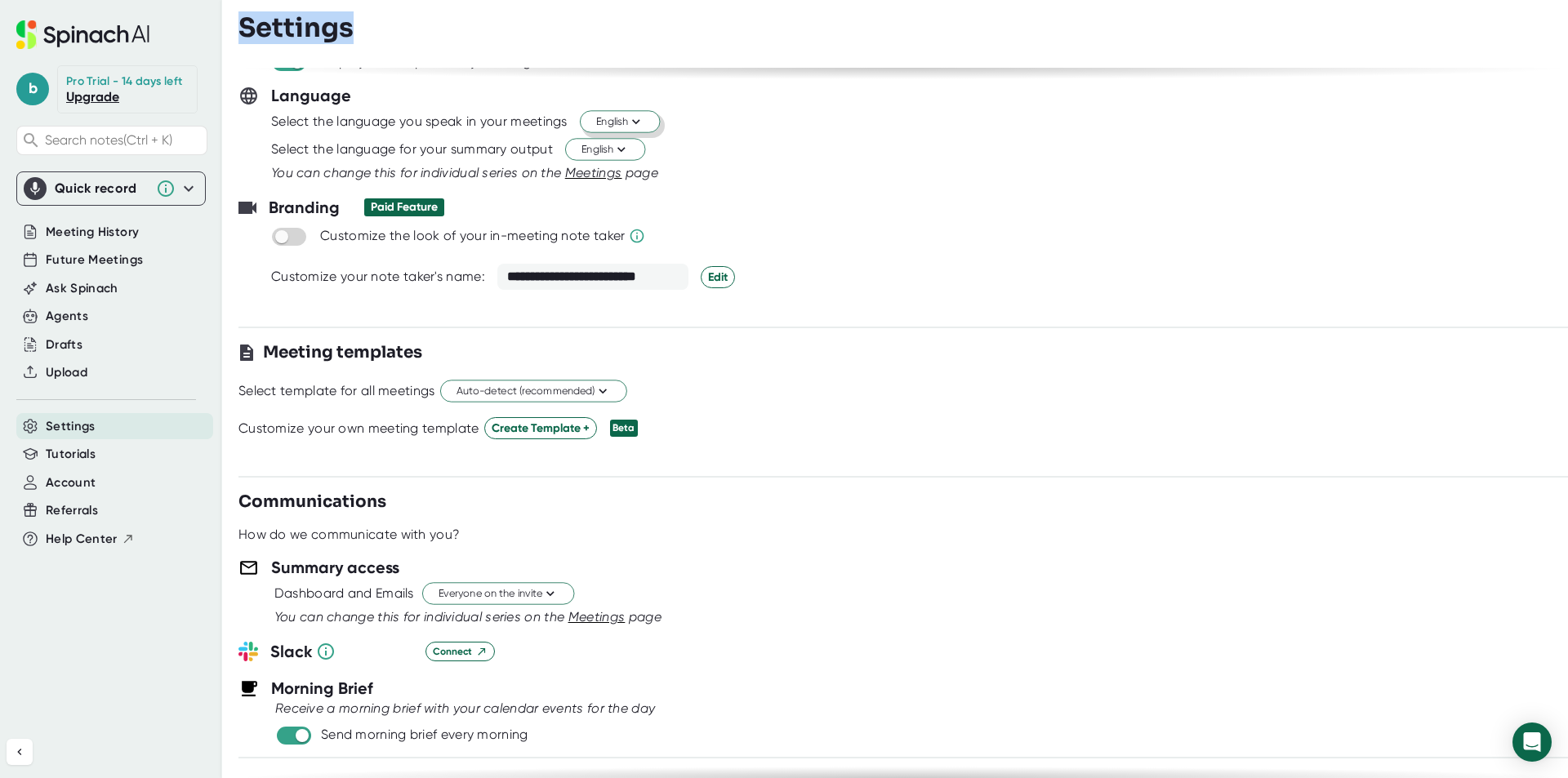
drag, startPoint x: 1567, startPoint y: 64, endPoint x: 1534, endPoint y: 10, distance: 63.3
click at [1534, 10] on div "**********" at bounding box center [903, 389] width 1329 height 778
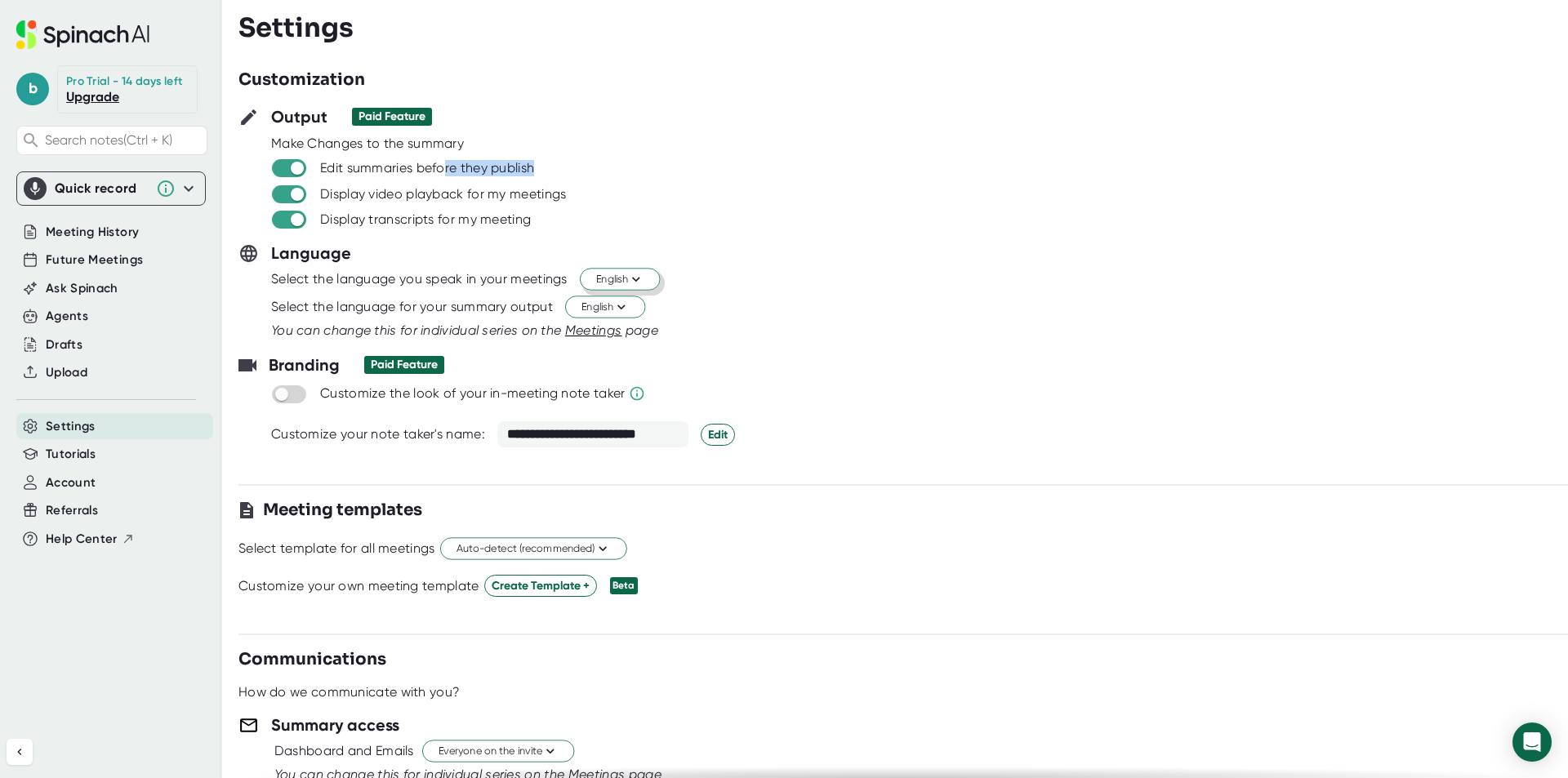
drag, startPoint x: 445, startPoint y: 165, endPoint x: 539, endPoint y: 162, distance: 94.0
click at [539, 162] on div "Edit summaries before they publish" at bounding box center [918, 167] width 1297 height 20
drag, startPoint x: 333, startPoint y: 159, endPoint x: 536, endPoint y: 180, distance: 204.1
click at [536, 180] on div "Output Paid Feature Make Changes to the summary Edit summaries before they publ…" at bounding box center [903, 167] width 1329 height 124
click at [70, 246] on div "Future Meetings" at bounding box center [111, 260] width 189 height 28
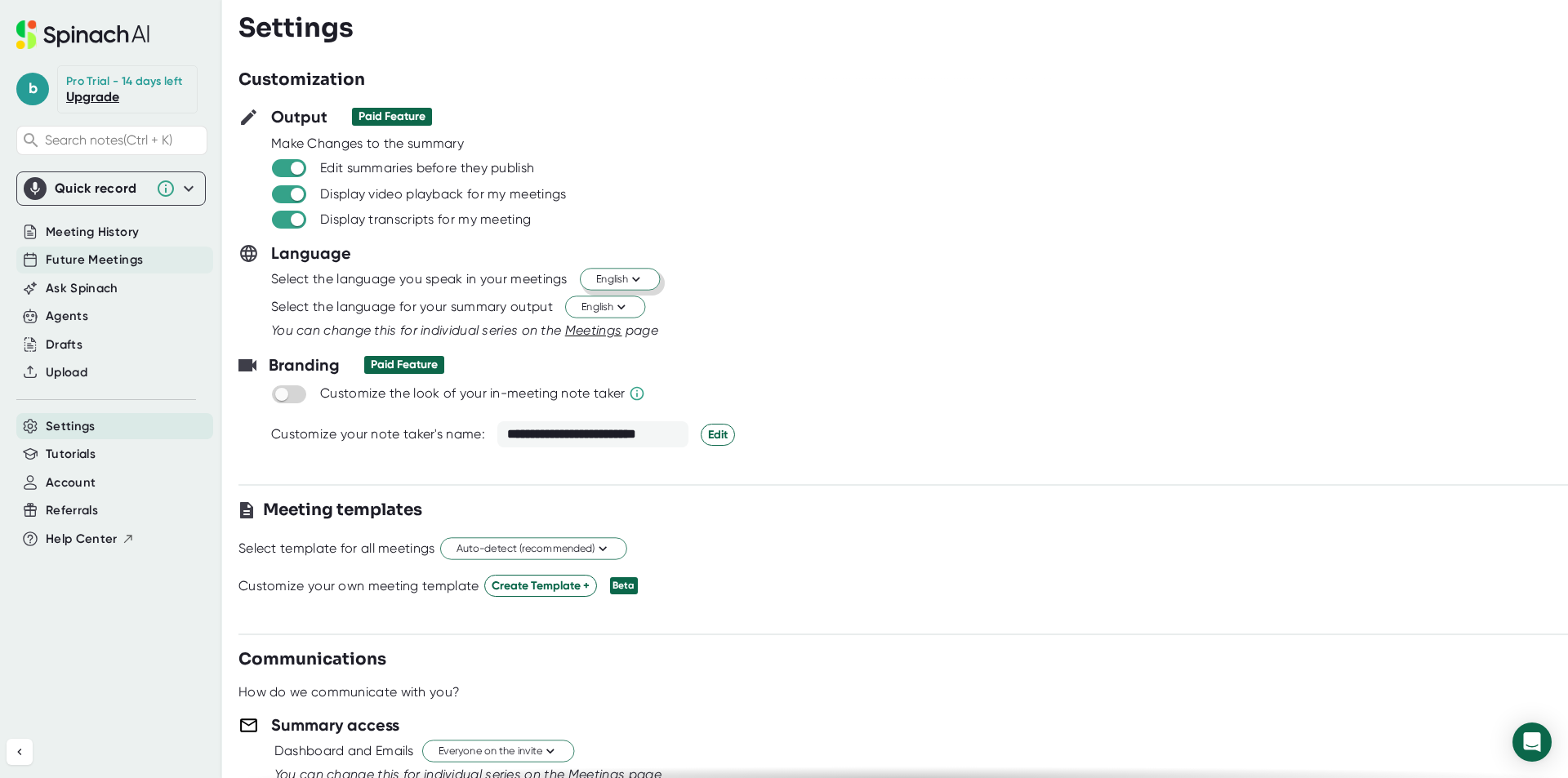
click at [91, 268] on span "Future Meetings" at bounding box center [94, 260] width 97 height 19
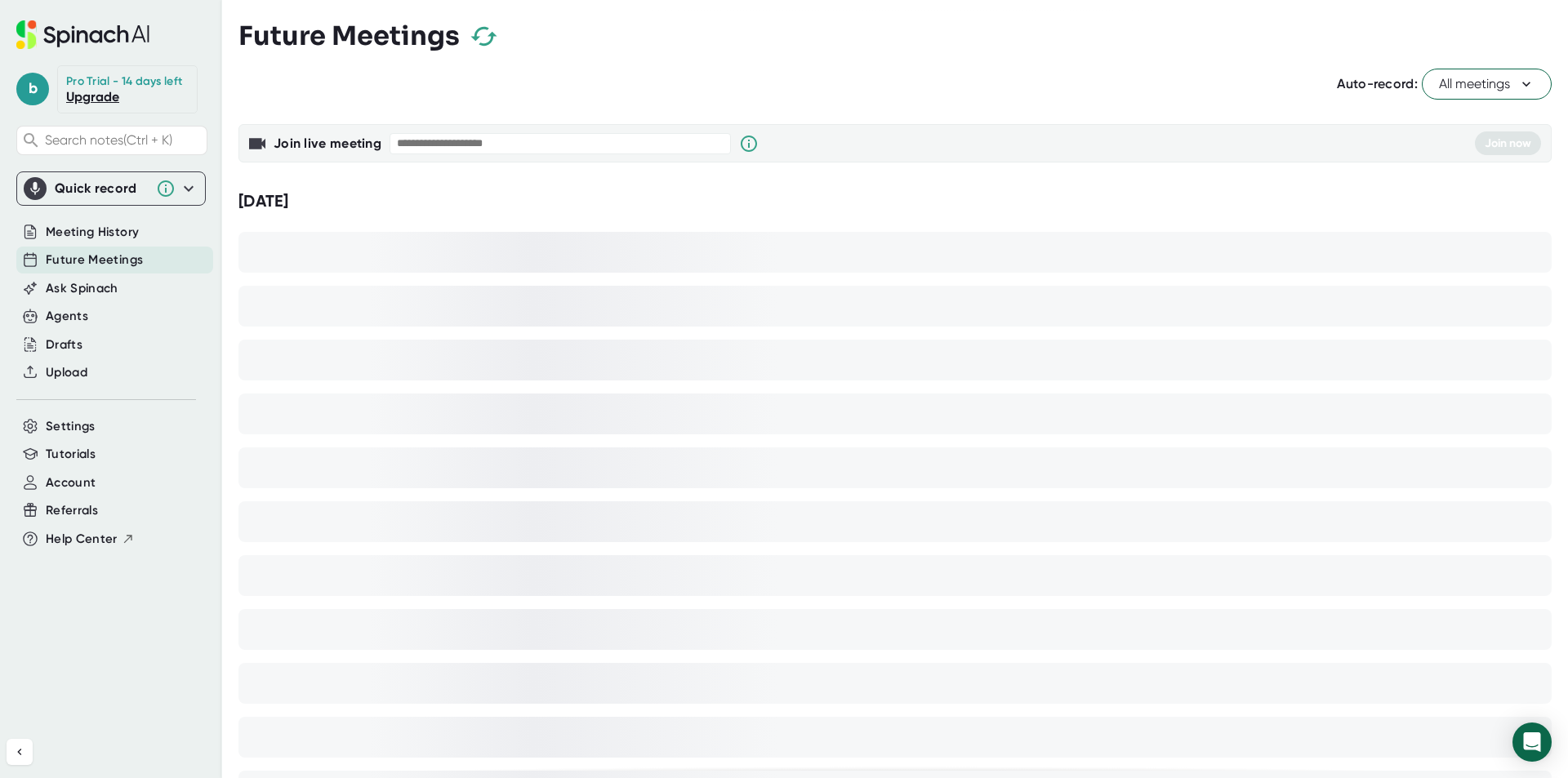
click at [477, 146] on input "text" at bounding box center [560, 144] width 341 height 21
paste input "**********"
type input "**********"
click at [398, 138] on input "**********" at bounding box center [560, 144] width 341 height 21
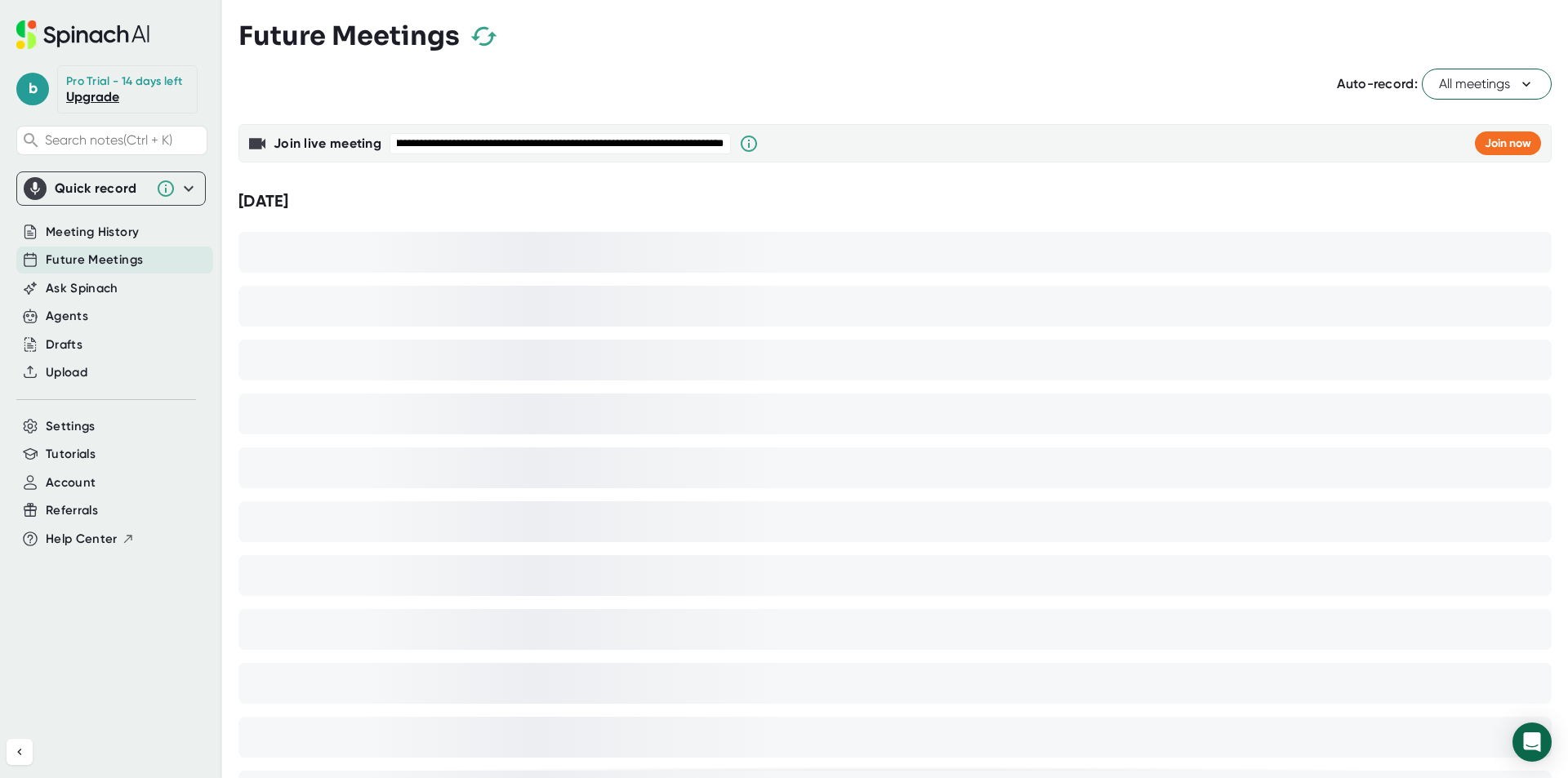
drag, startPoint x: 398, startPoint y: 138, endPoint x: 836, endPoint y: 145, distance: 438.1
click at [836, 145] on div "**********" at bounding box center [894, 143] width 1313 height 39
click at [701, 31] on div "Future Meetings" at bounding box center [894, 36] width 1313 height 48
click at [686, 34] on div "Future Meetings" at bounding box center [894, 36] width 1313 height 48
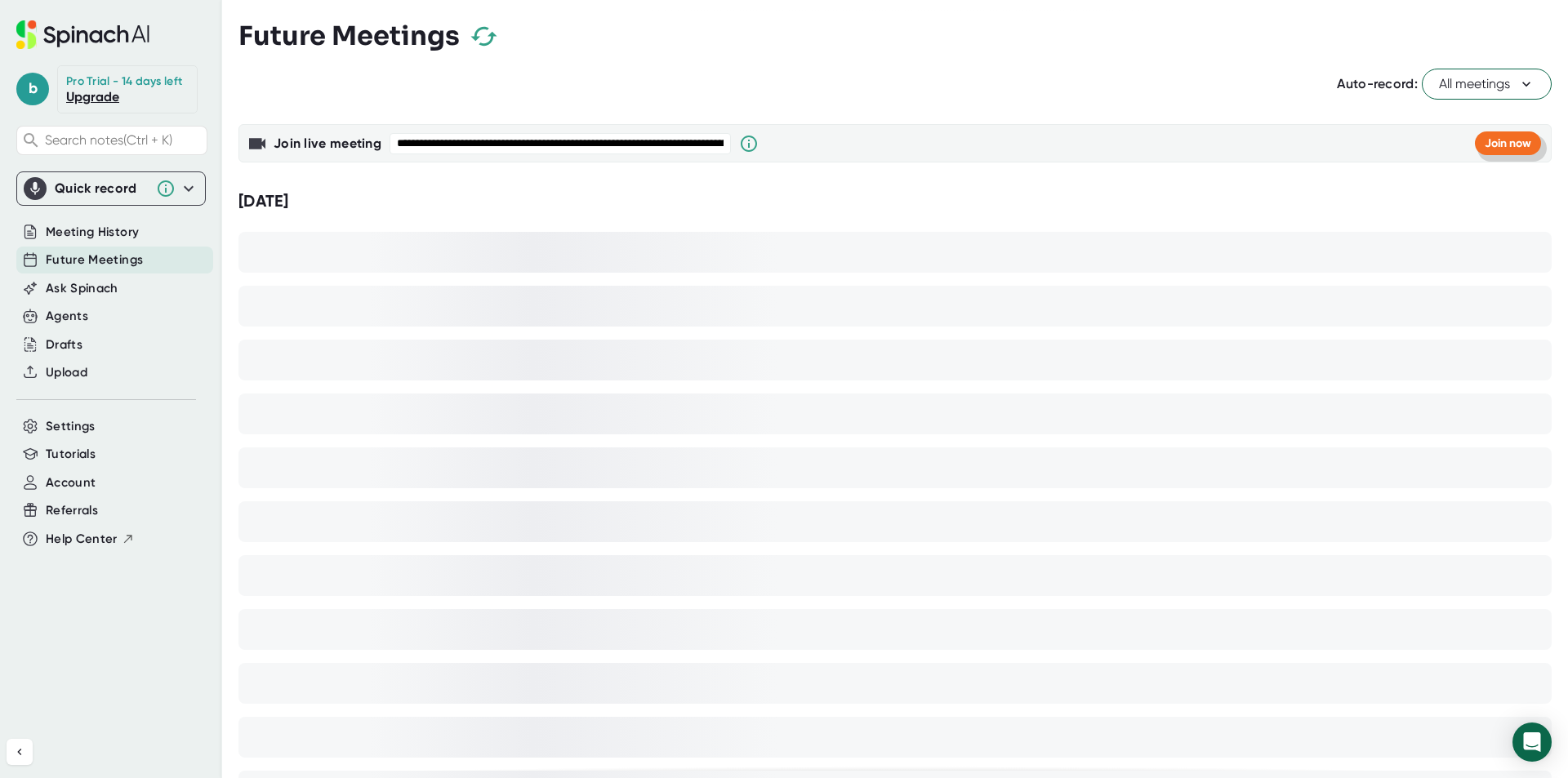
click at [1485, 144] on span "Join now" at bounding box center [1508, 144] width 46 height 14
click at [111, 248] on div "Future Meetings" at bounding box center [114, 260] width 197 height 27
drag, startPoint x: 109, startPoint y: 245, endPoint x: 107, endPoint y: 214, distance: 31.1
click at [107, 217] on div "b Pro Trial - 14 days left Upgrade Search notes (Ctrl + K) Quick record Include…" at bounding box center [111, 356] width 222 height 713
click at [107, 214] on div at bounding box center [111, 211] width 189 height 12
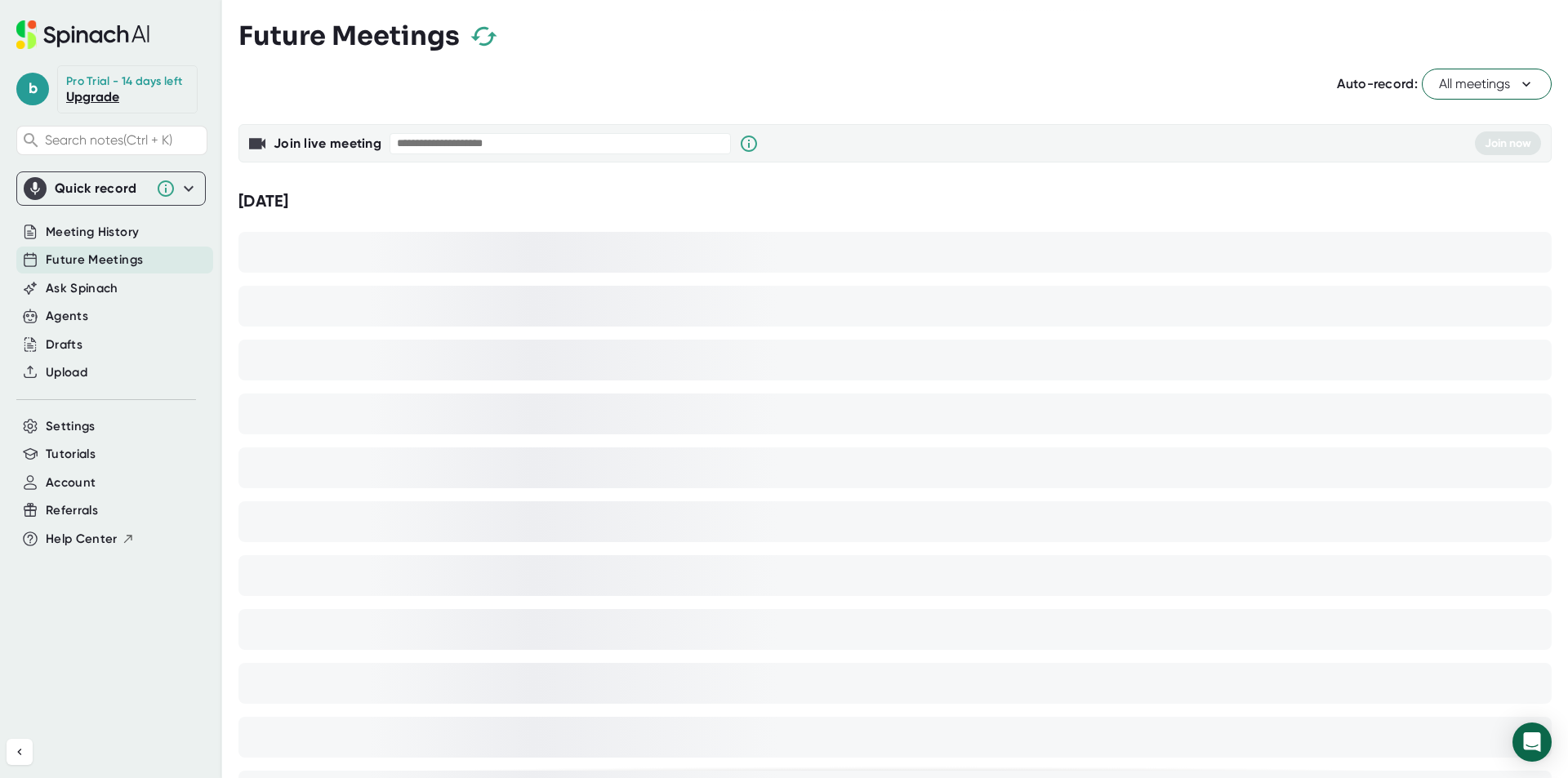
click at [130, 245] on div "Meeting History" at bounding box center [111, 232] width 189 height 28
click at [115, 219] on div "Meeting History" at bounding box center [114, 232] width 197 height 27
